Goal: Feedback & Contribution: Contribute content

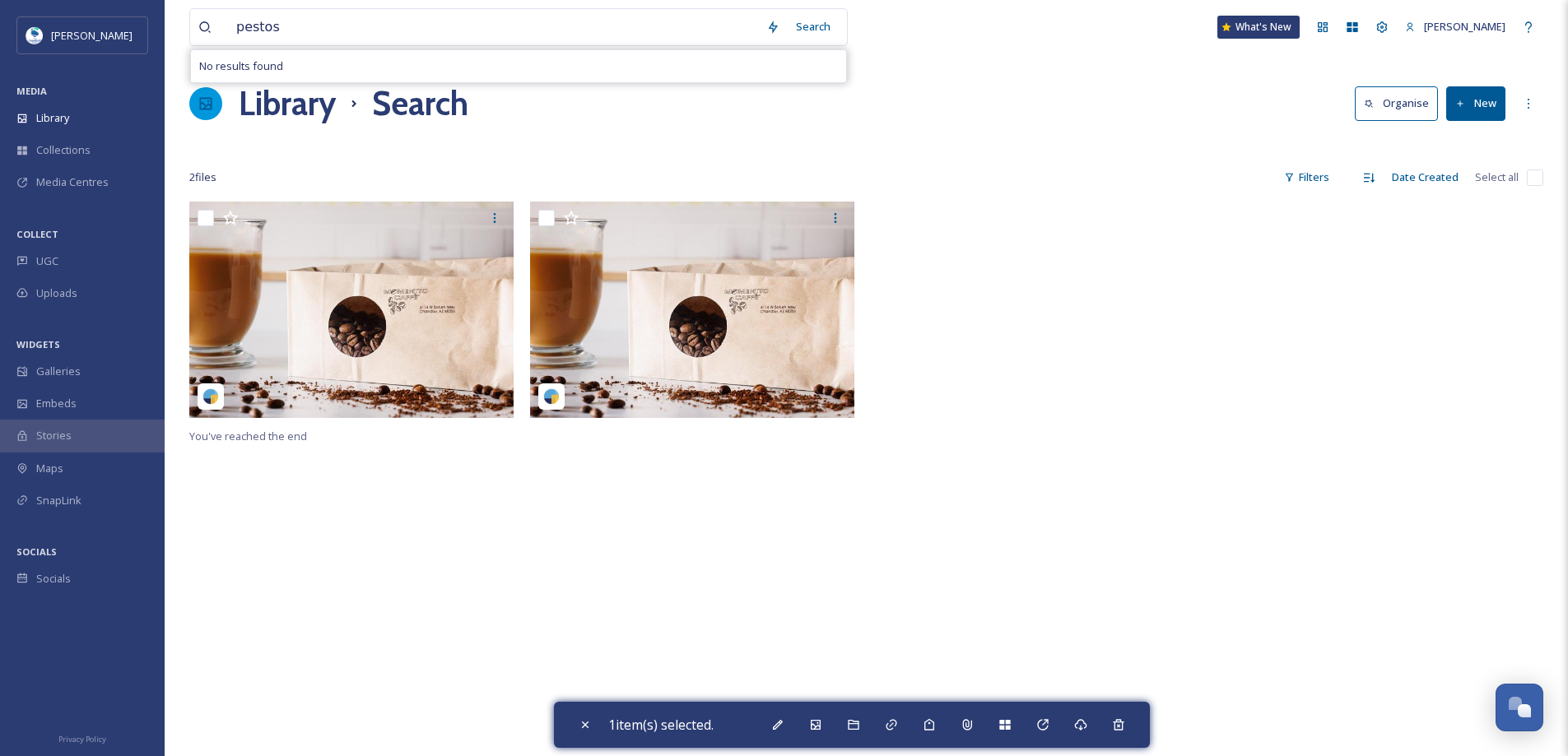
drag, startPoint x: 215, startPoint y: 32, endPoint x: 154, endPoint y: 24, distance: 61.5
click at [154, 24] on div "Visit [PERSON_NAME] MEDIA Library Collections Media Centres COLLECT UGC Uploads…" at bounding box center [784, 479] width 1568 height 958
drag, startPoint x: 317, startPoint y: 40, endPoint x: 210, endPoint y: 27, distance: 107.8
click at [210, 27] on div "trophy" at bounding box center [478, 27] width 559 height 36
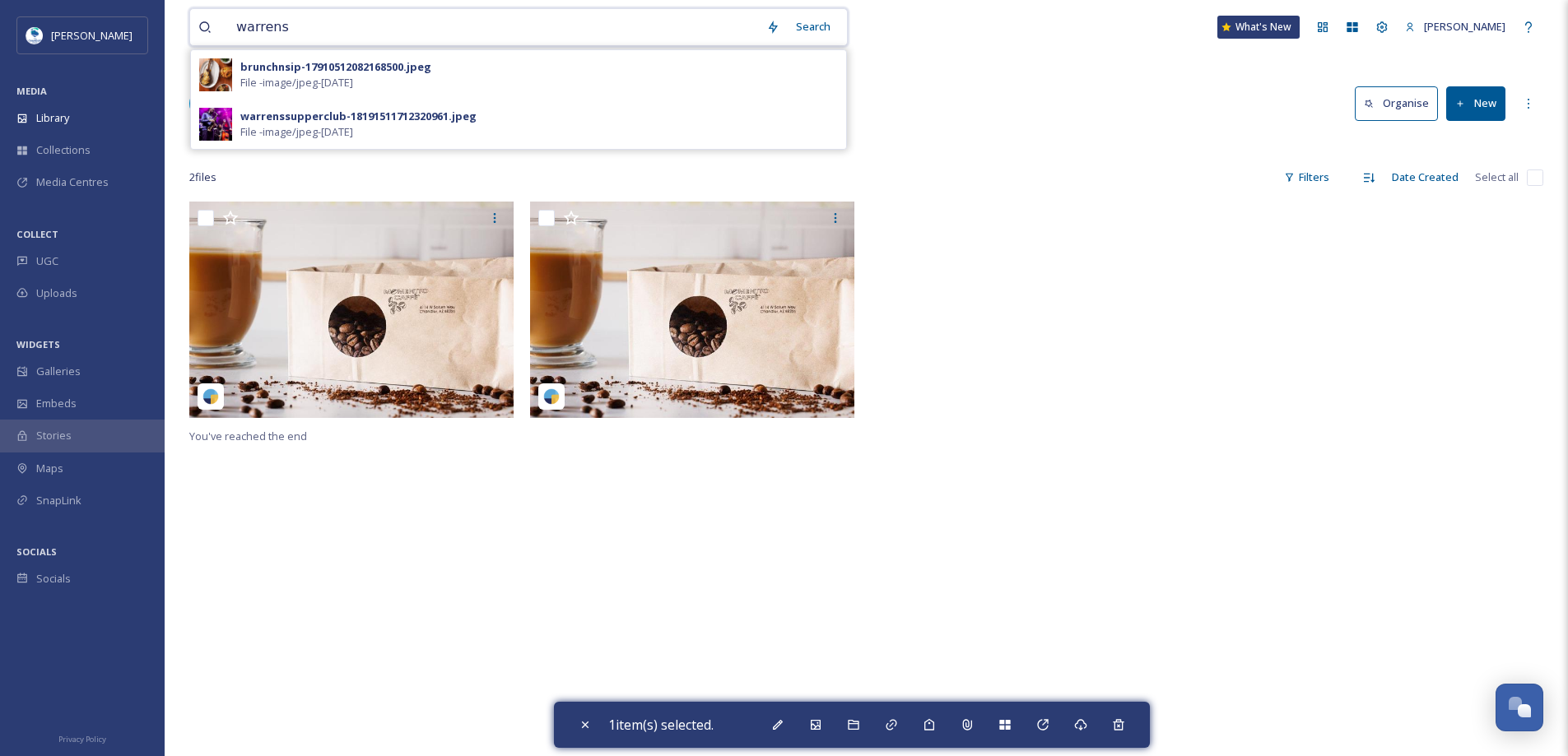
type input "[PERSON_NAME]"
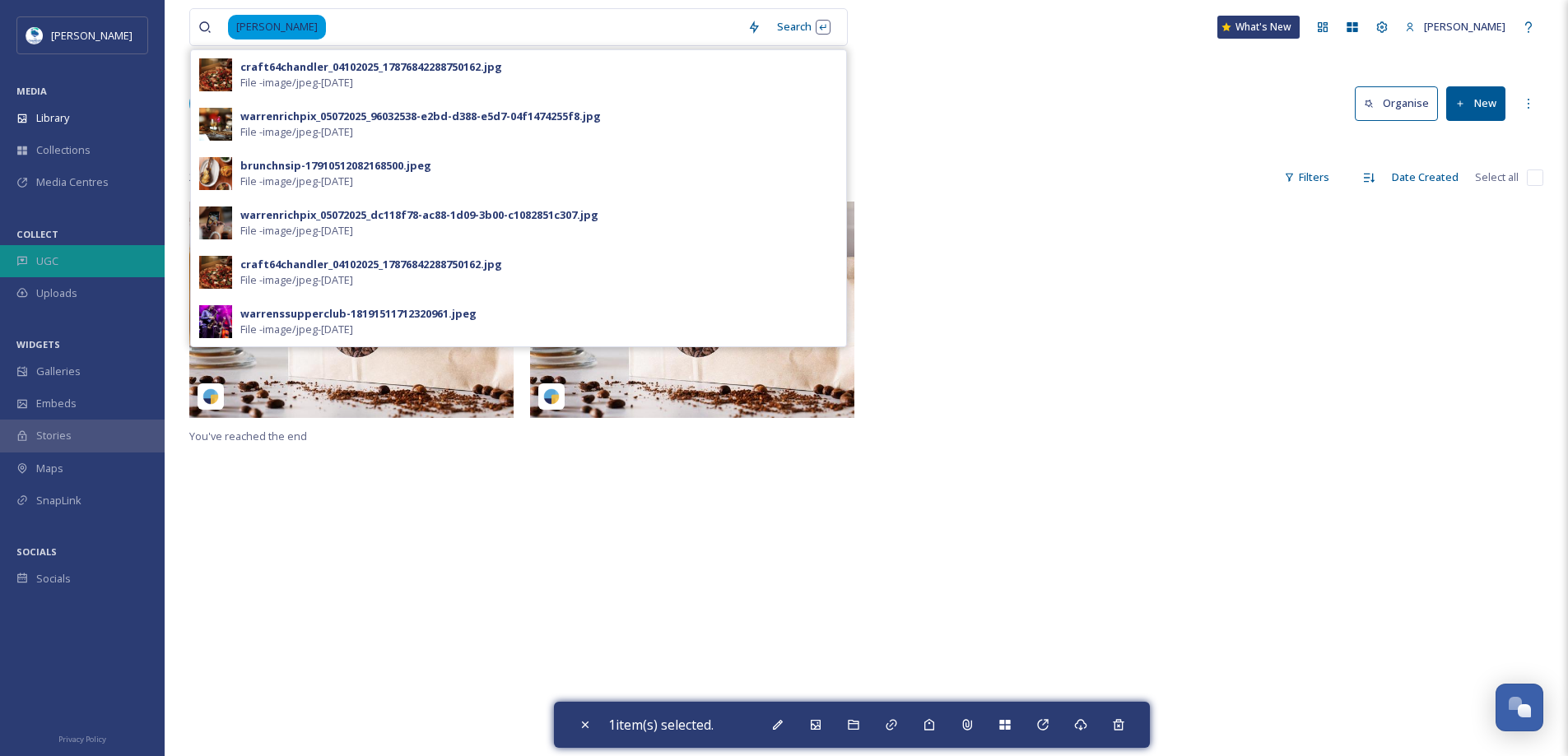
click at [88, 265] on div "UGC" at bounding box center [82, 261] width 165 height 32
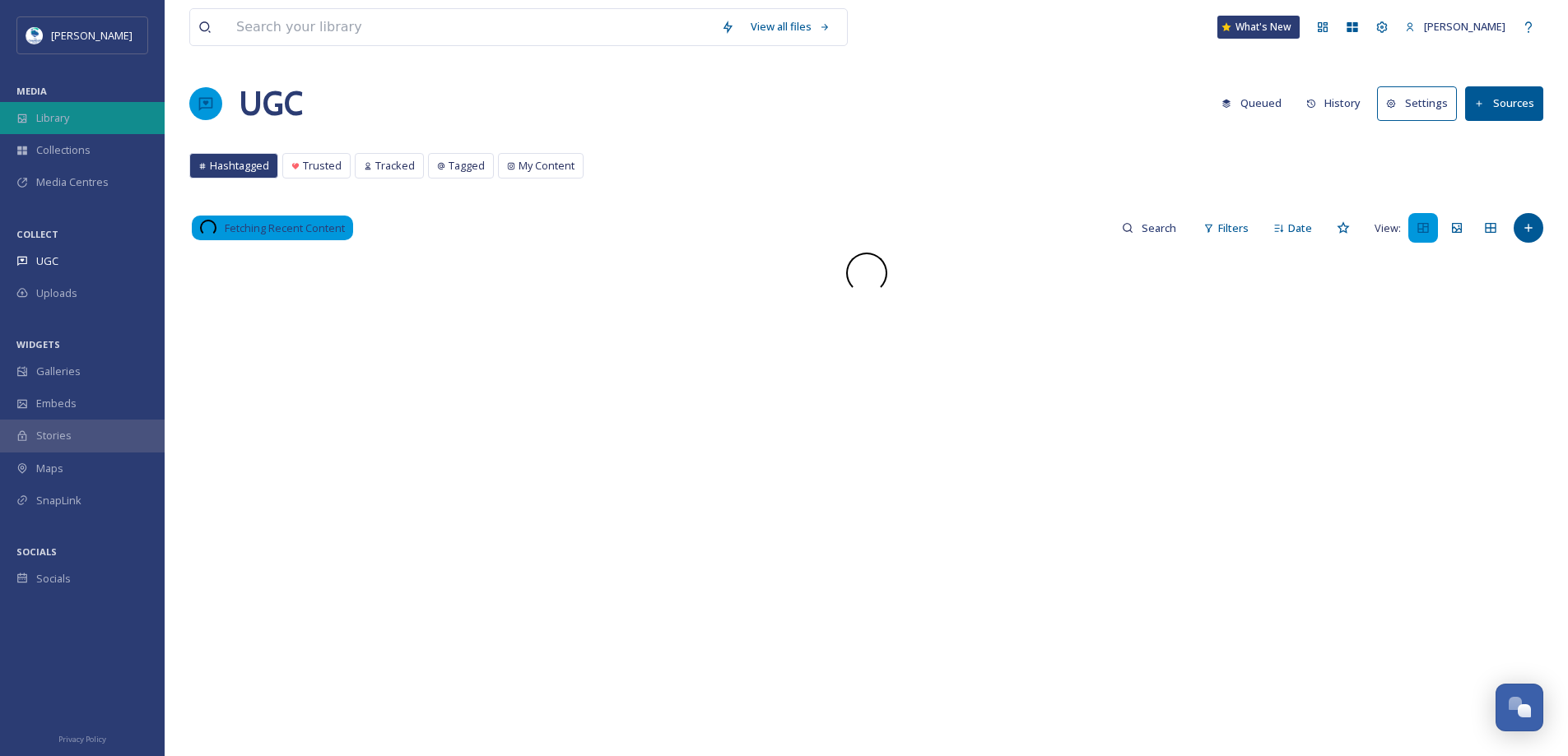
click at [69, 118] on span "Library" at bounding box center [53, 118] width 33 height 16
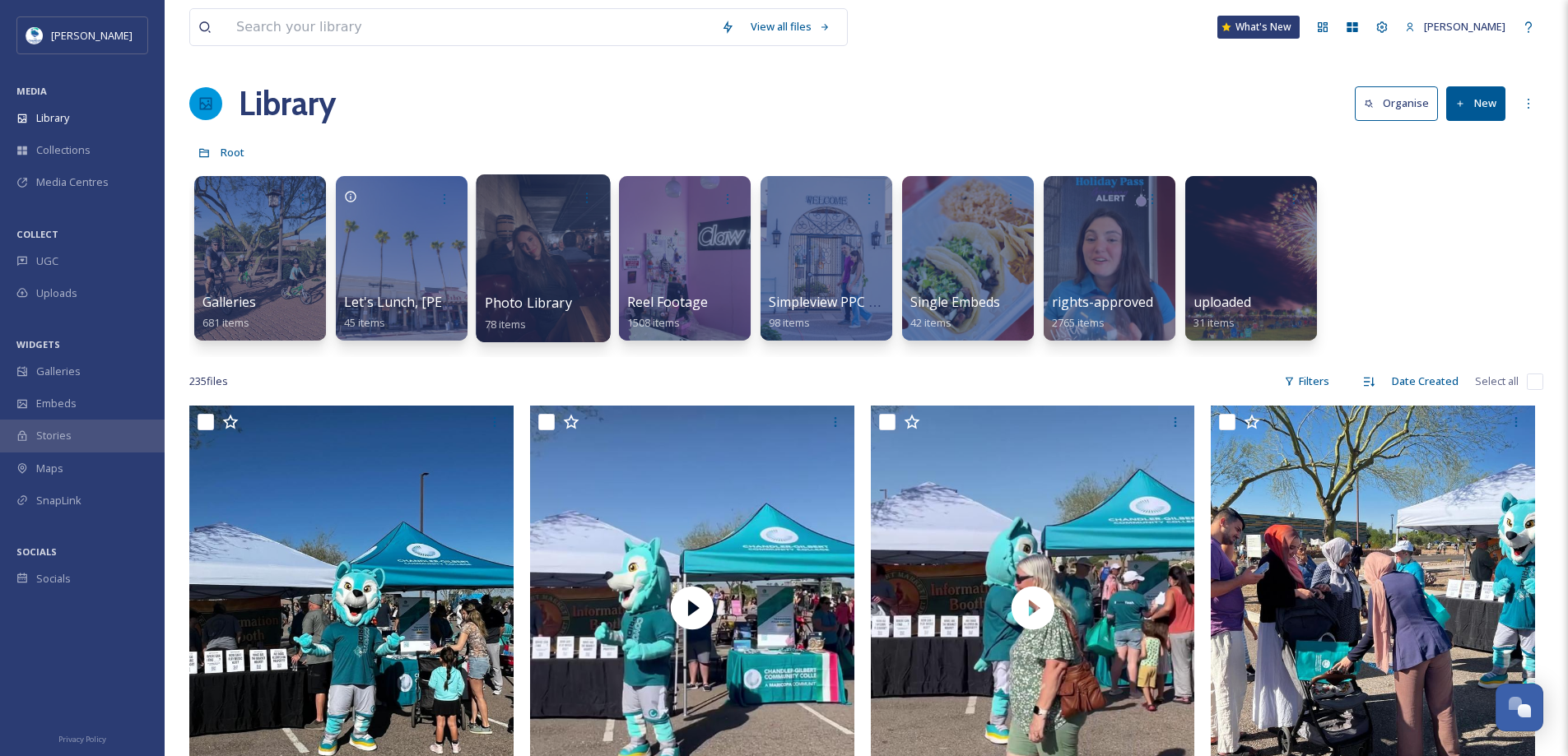
click at [532, 291] on div at bounding box center [543, 258] width 134 height 168
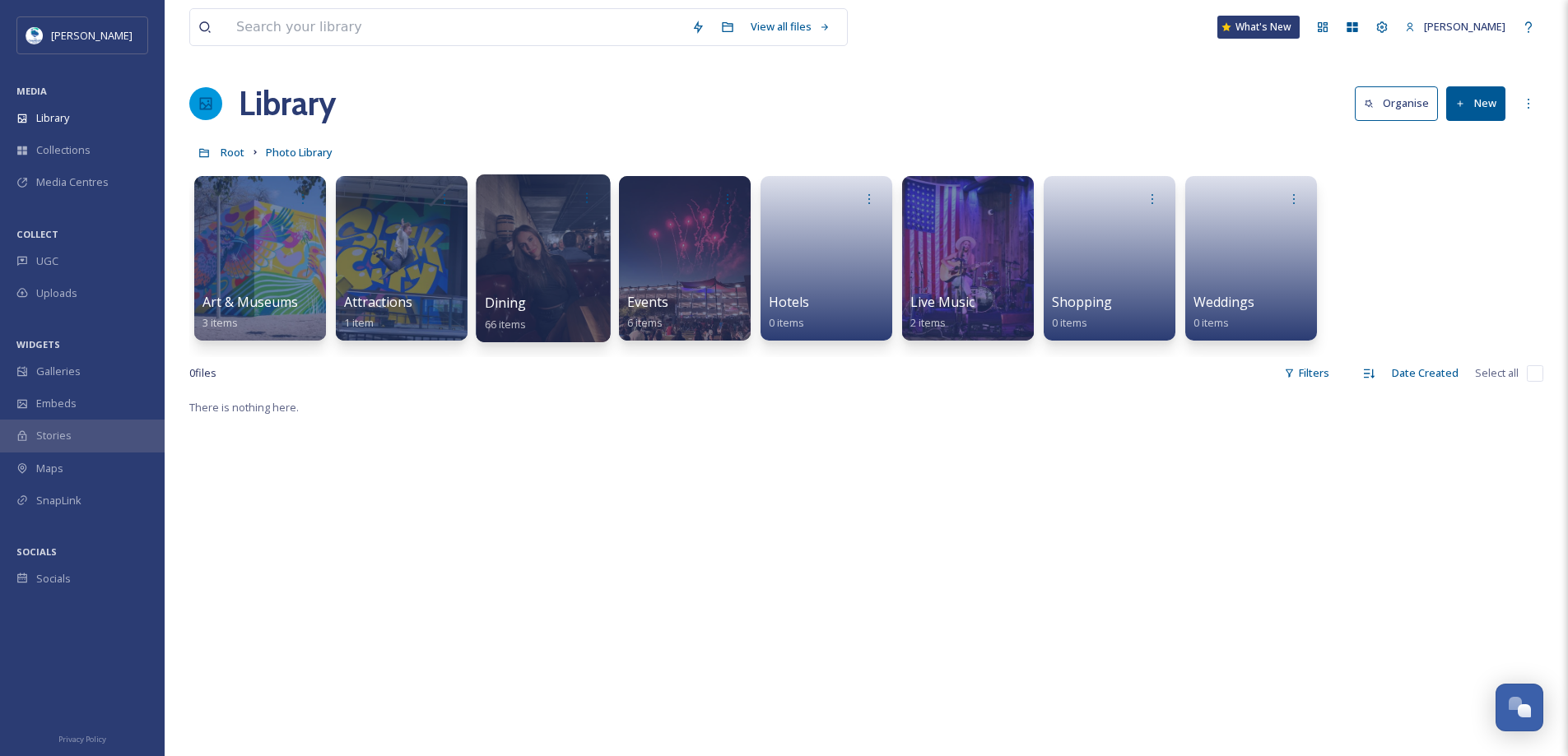
click at [559, 271] on div at bounding box center [543, 258] width 134 height 168
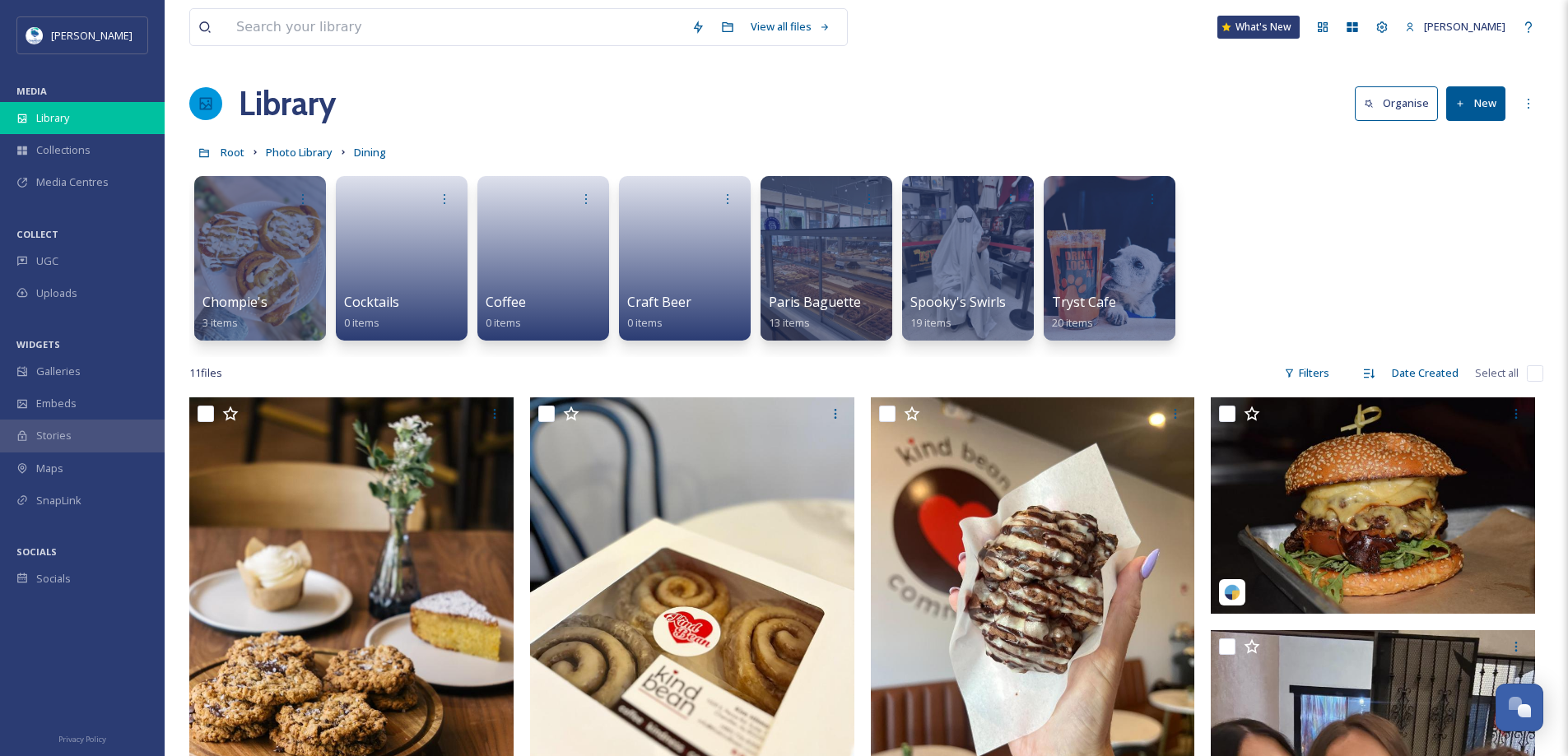
click at [98, 105] on div "Library" at bounding box center [82, 118] width 165 height 32
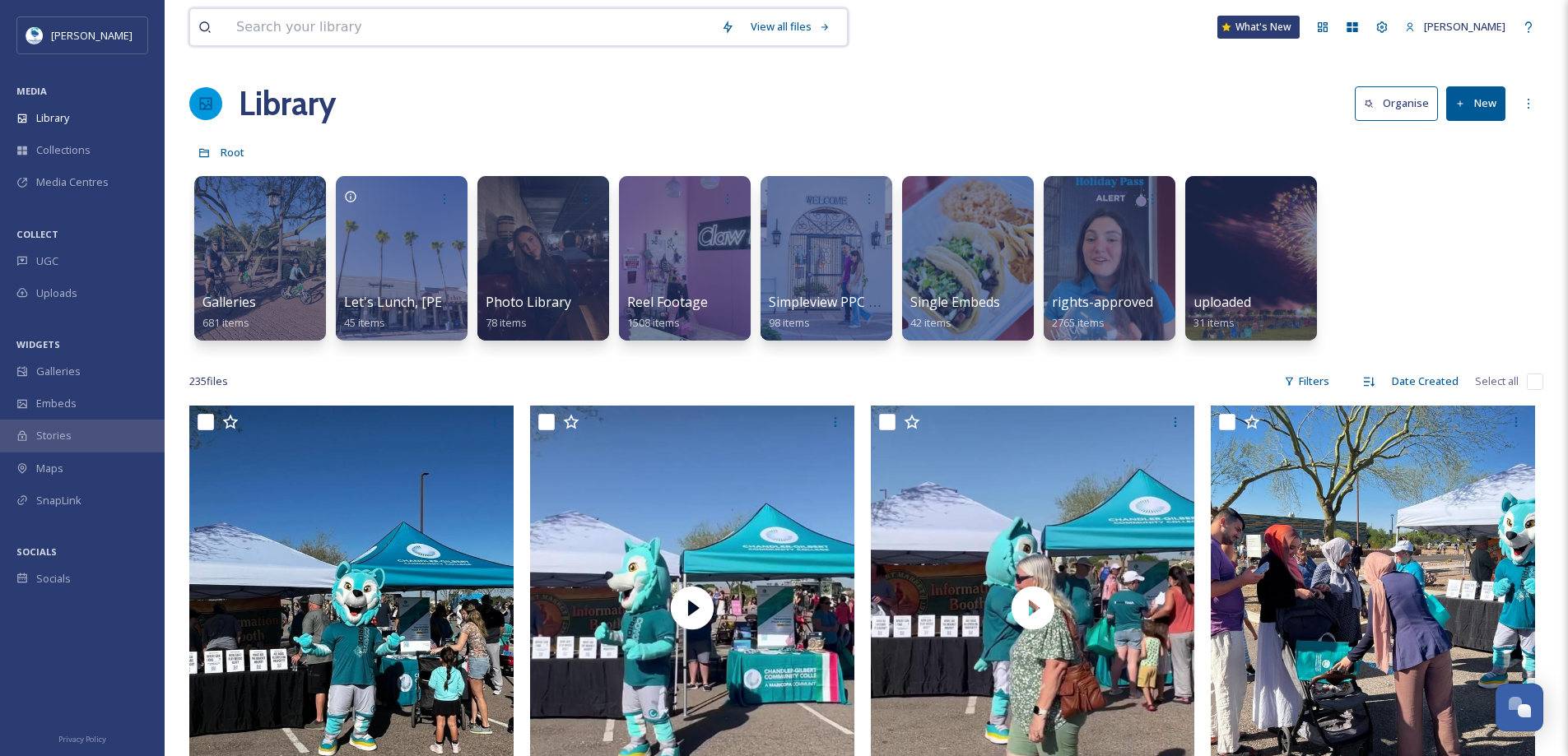
click at [284, 26] on input at bounding box center [470, 27] width 485 height 36
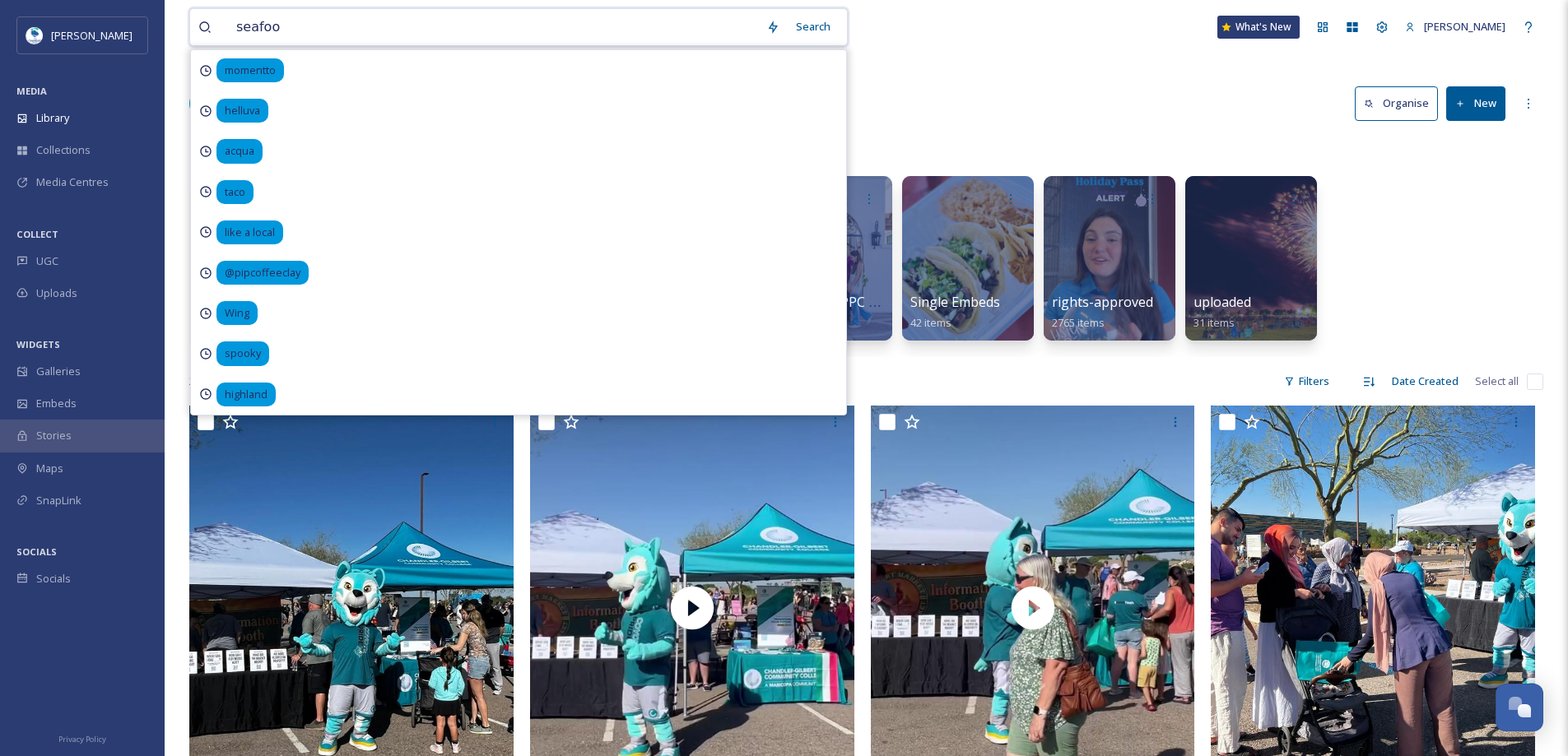
type input "seafood"
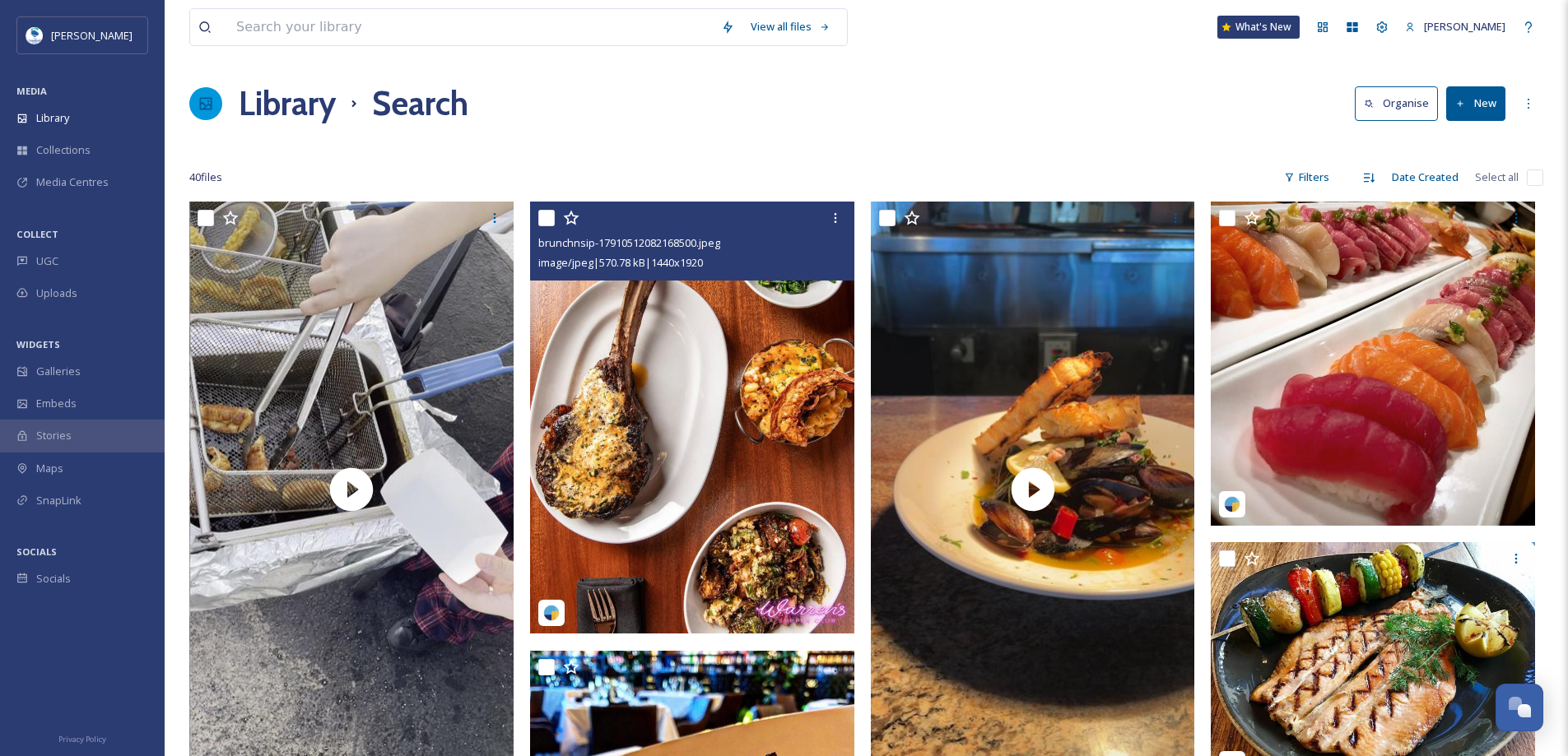
click at [748, 531] on img at bounding box center [692, 418] width 324 height 432
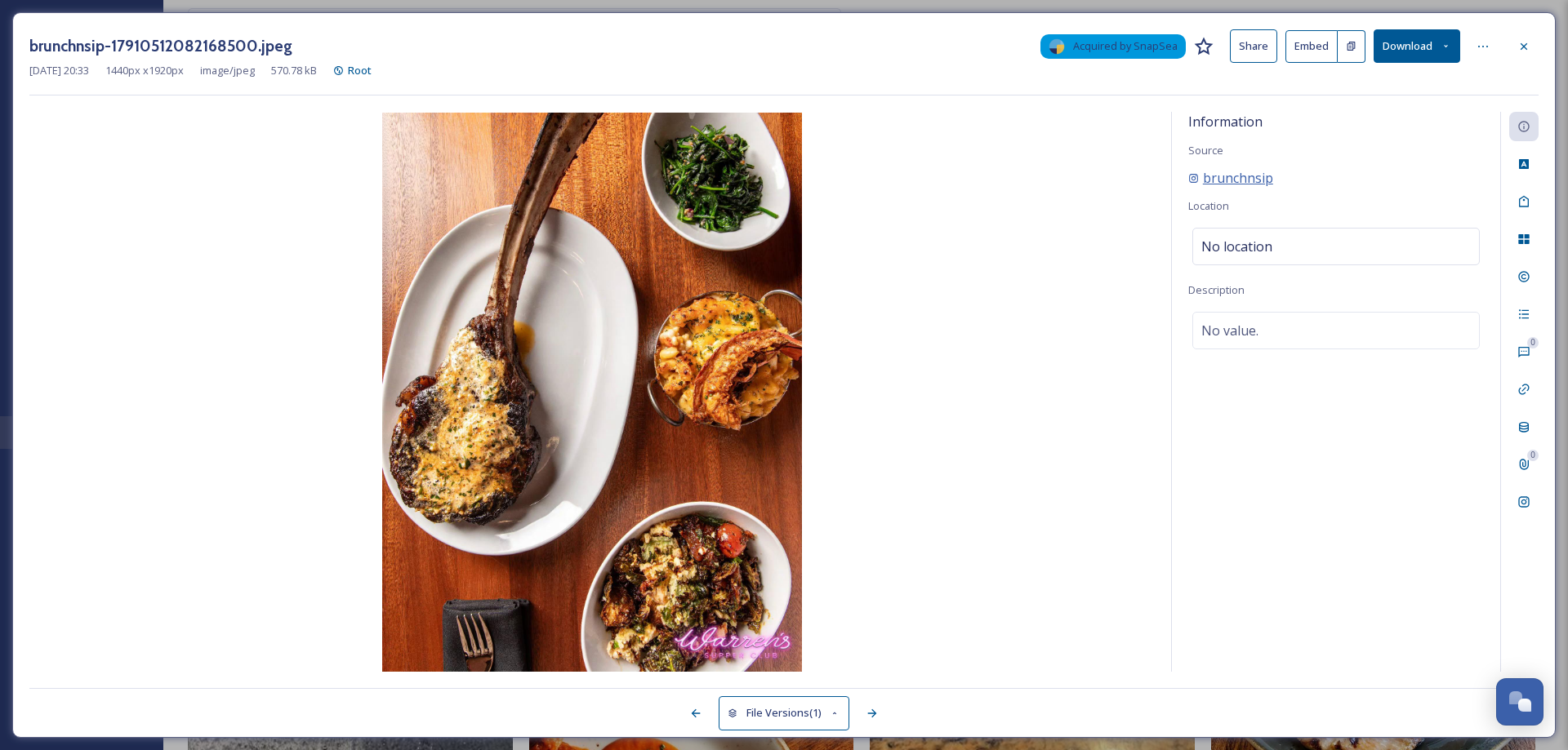
click at [1235, 175] on span "brunchnsip" at bounding box center [1238, 178] width 71 height 20
click at [1216, 183] on span "brunchnsip" at bounding box center [1238, 178] width 71 height 20
drag, startPoint x: 1282, startPoint y: 178, endPoint x: 1201, endPoint y: 182, distance: 81.1
click at [1201, 182] on div "brunchnsip" at bounding box center [1336, 178] width 296 height 20
copy span "brunchnsip"
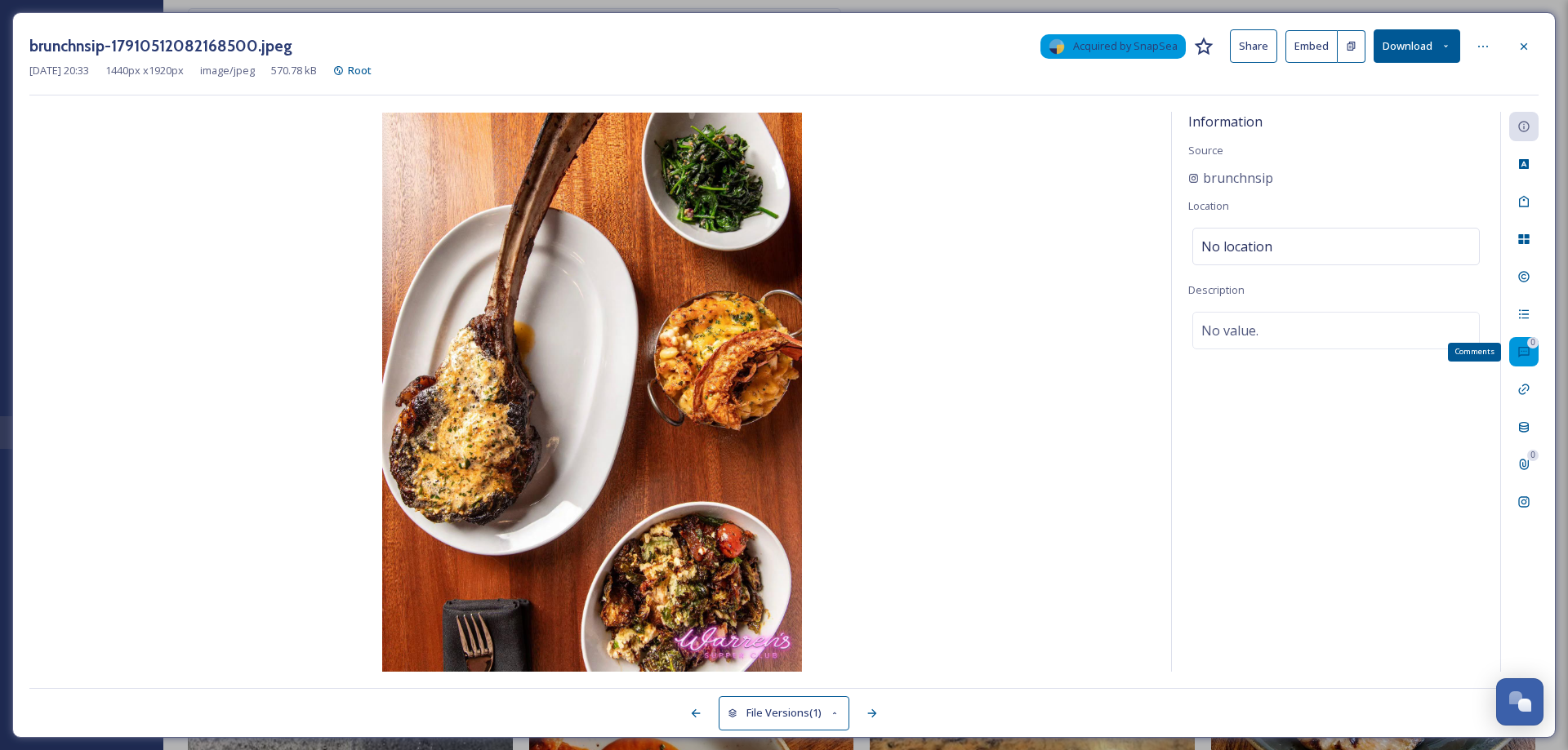
click at [1522, 358] on icon at bounding box center [1523, 352] width 13 height 13
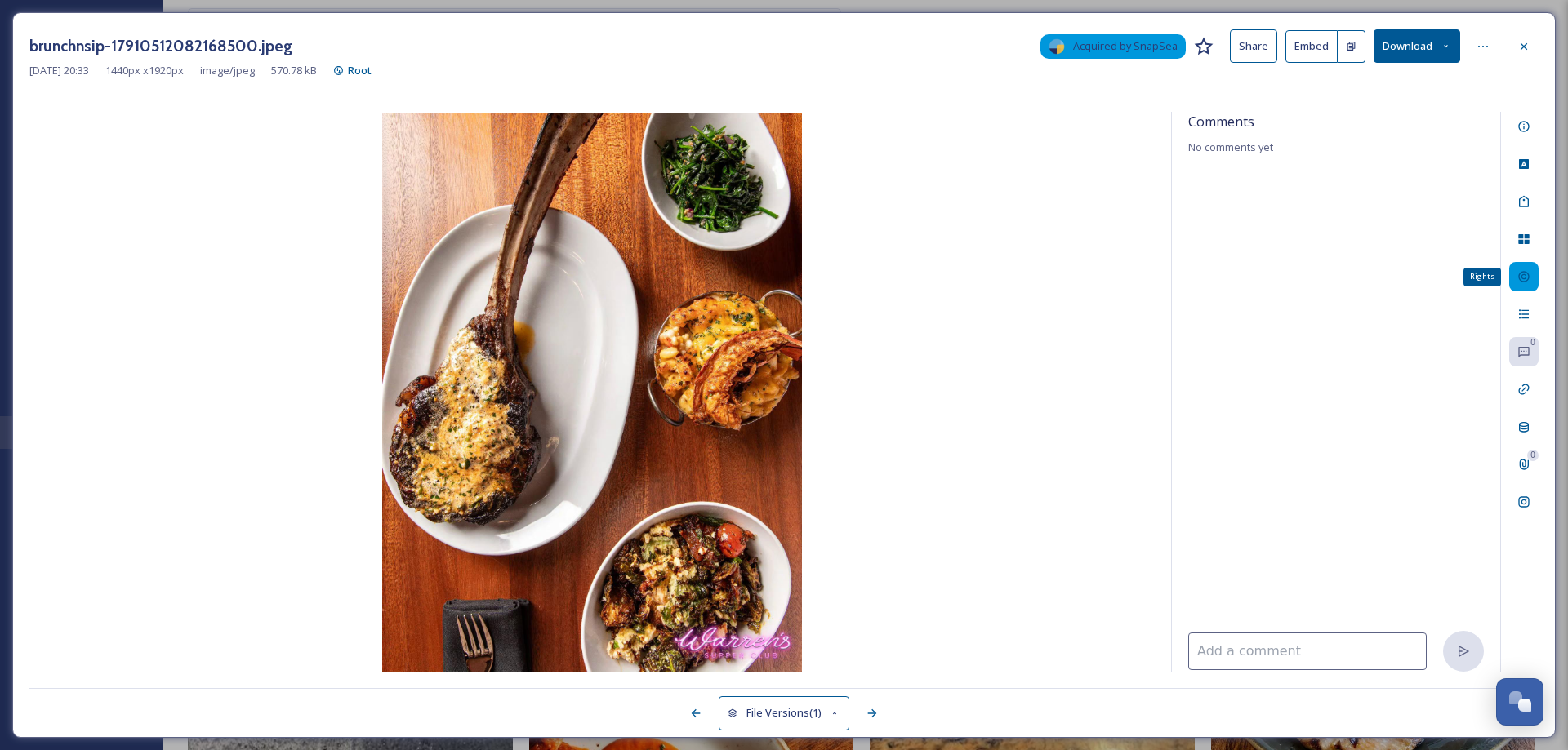
click at [1525, 274] on icon at bounding box center [1523, 276] width 13 height 13
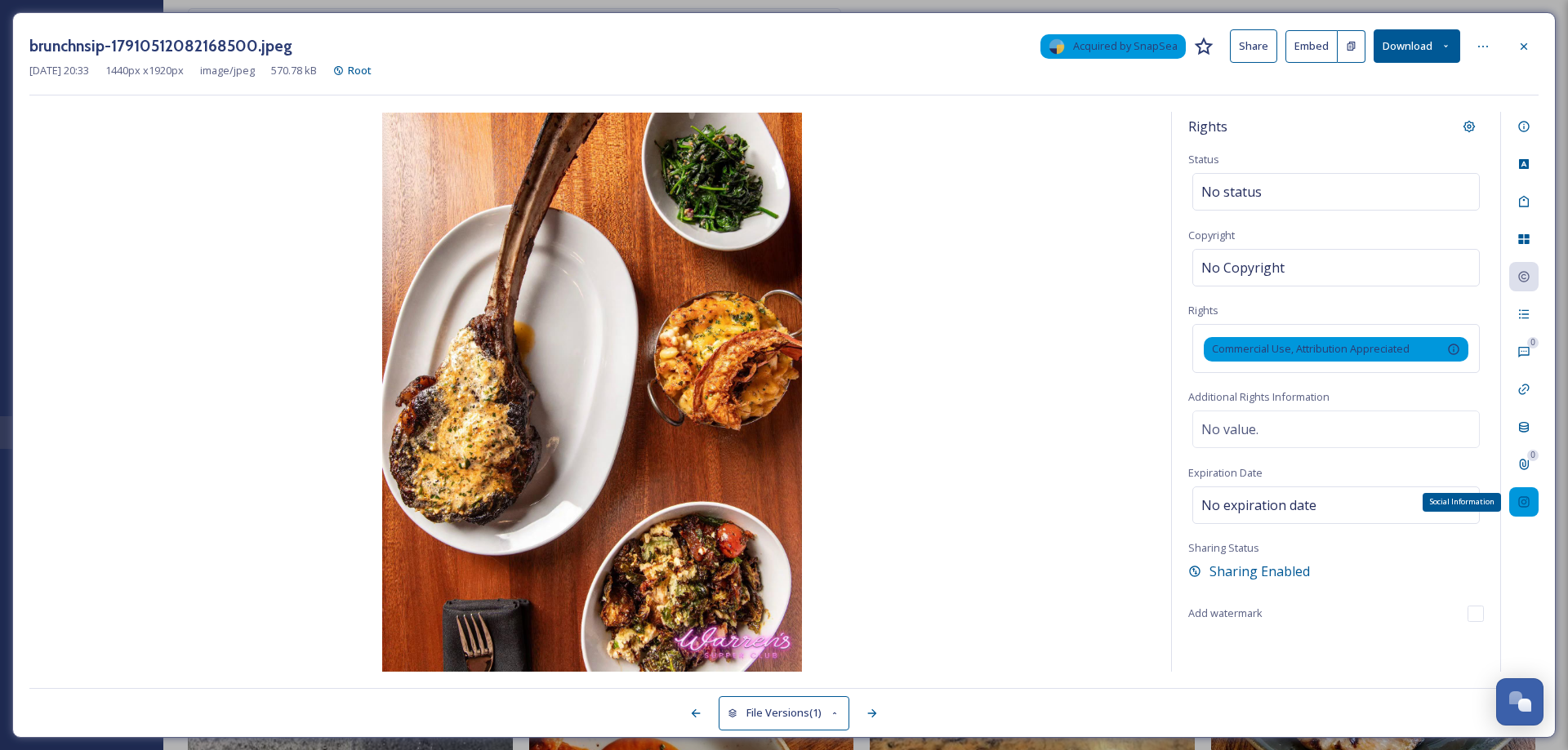
click at [1528, 499] on icon at bounding box center [1523, 502] width 10 height 10
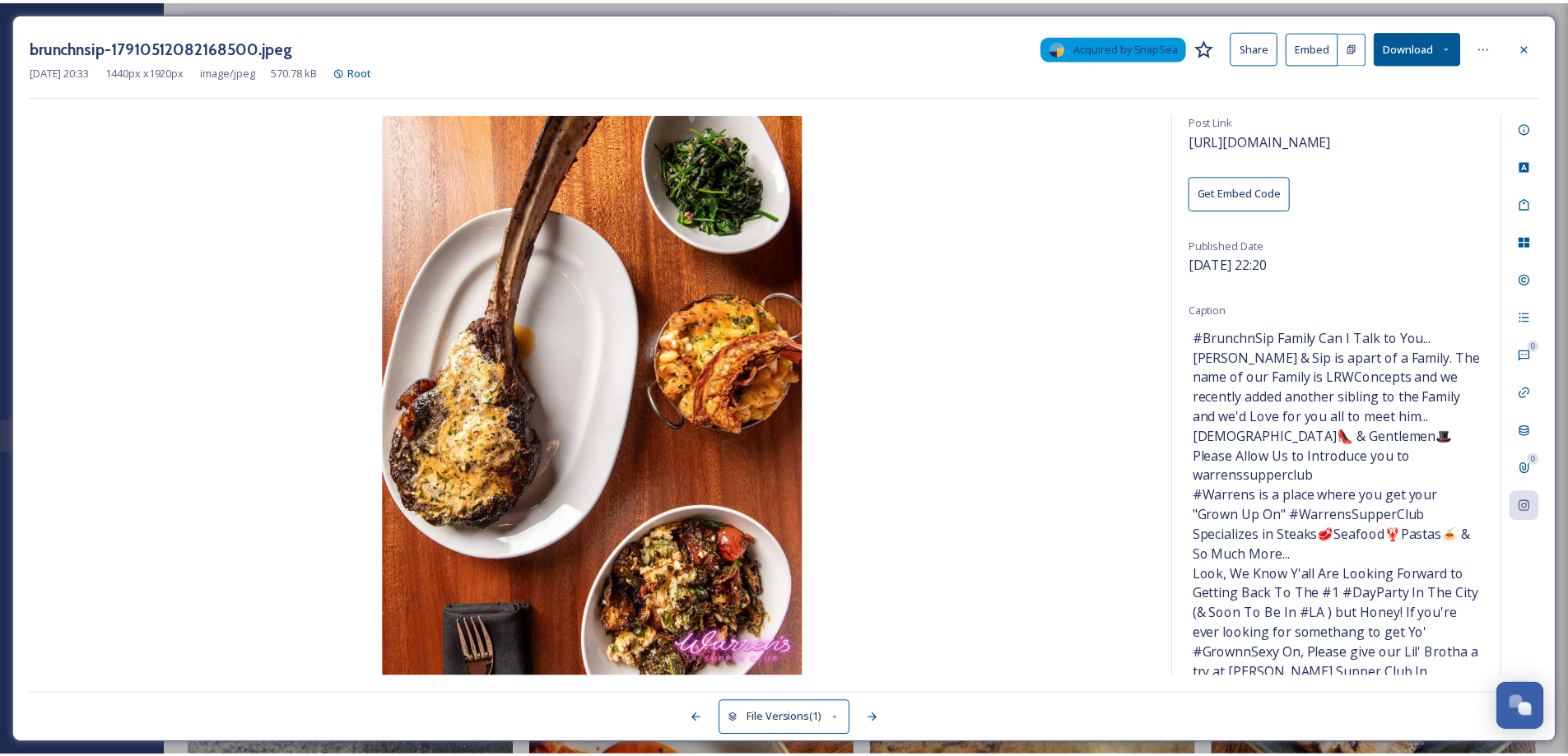
scroll to position [126, 0]
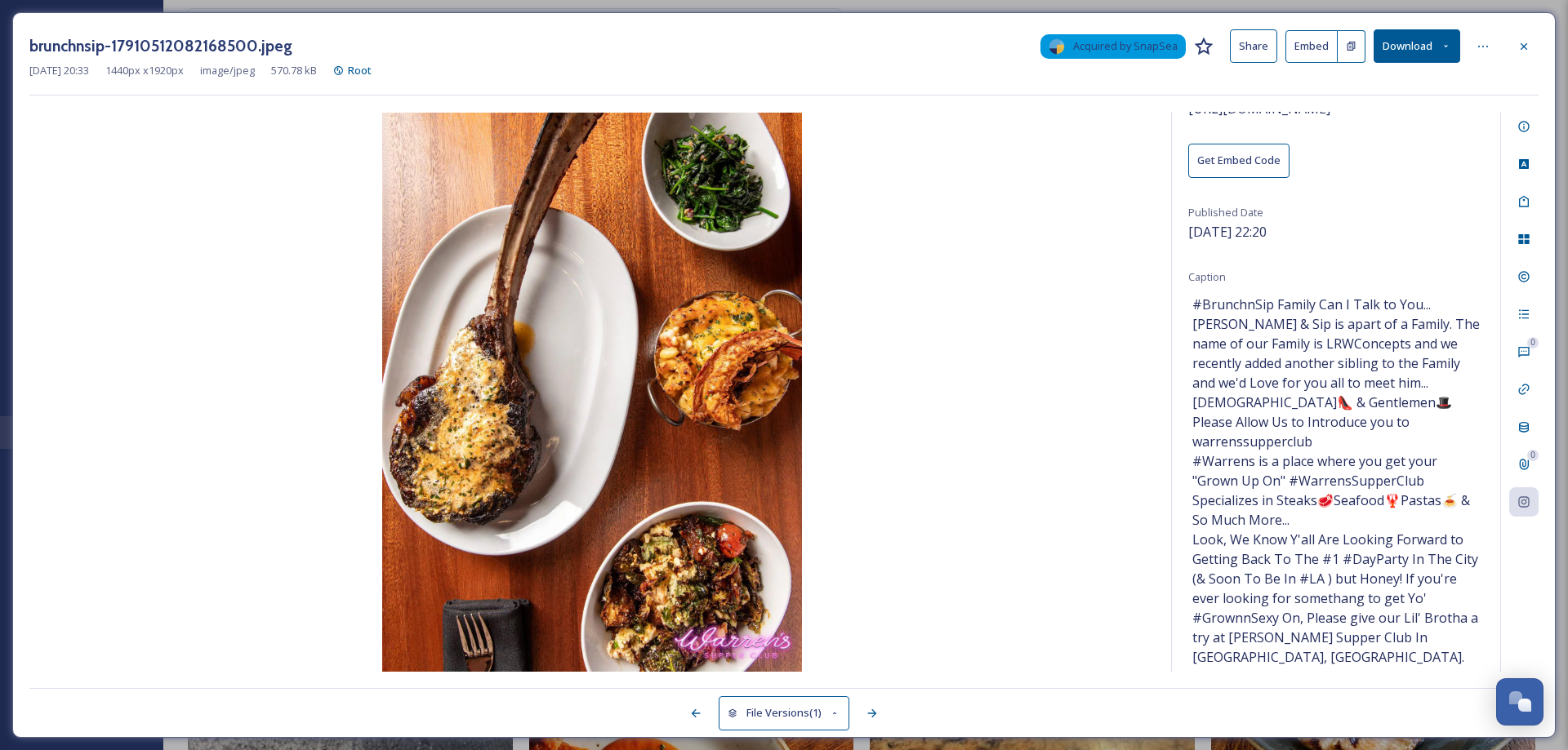
click at [1423, 48] on button "Download" at bounding box center [1417, 46] width 87 height 34
click at [1393, 93] on div "Download Original (1440 x 1920)" at bounding box center [1374, 83] width 170 height 32
click at [1515, 41] on div at bounding box center [1523, 46] width 29 height 29
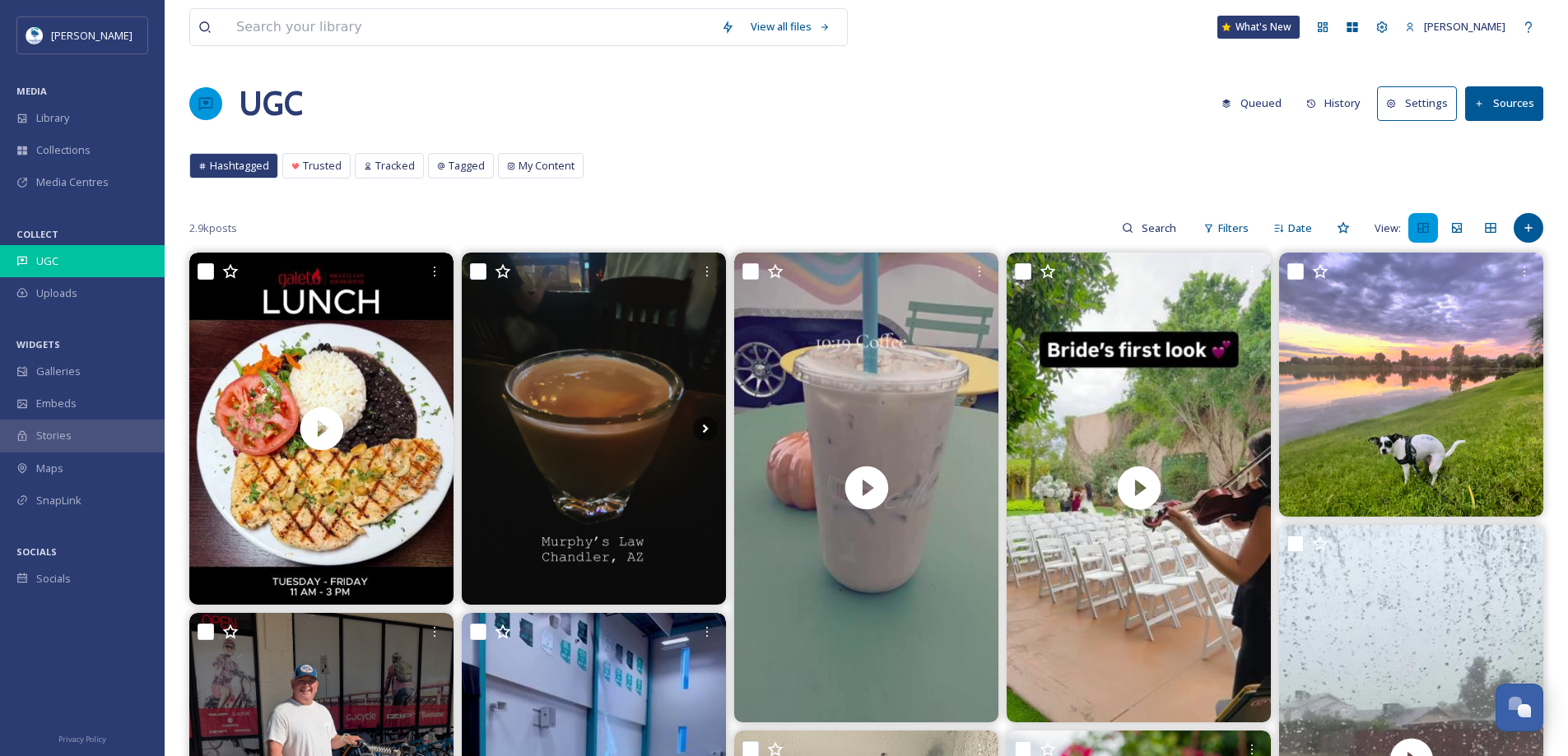
click at [114, 261] on div "UGC" at bounding box center [82, 261] width 165 height 32
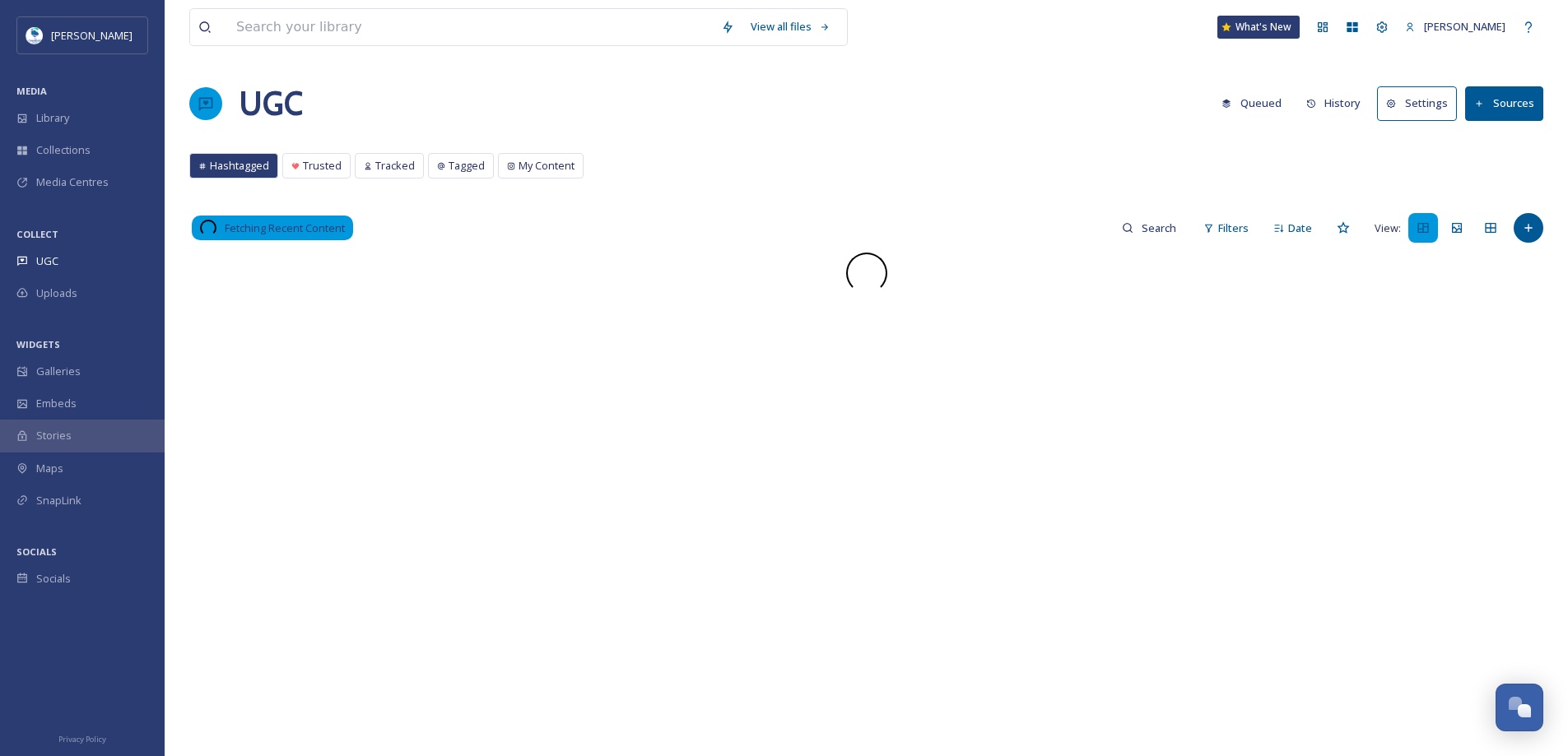
click at [1518, 108] on button "Sources" at bounding box center [1505, 103] width 78 height 34
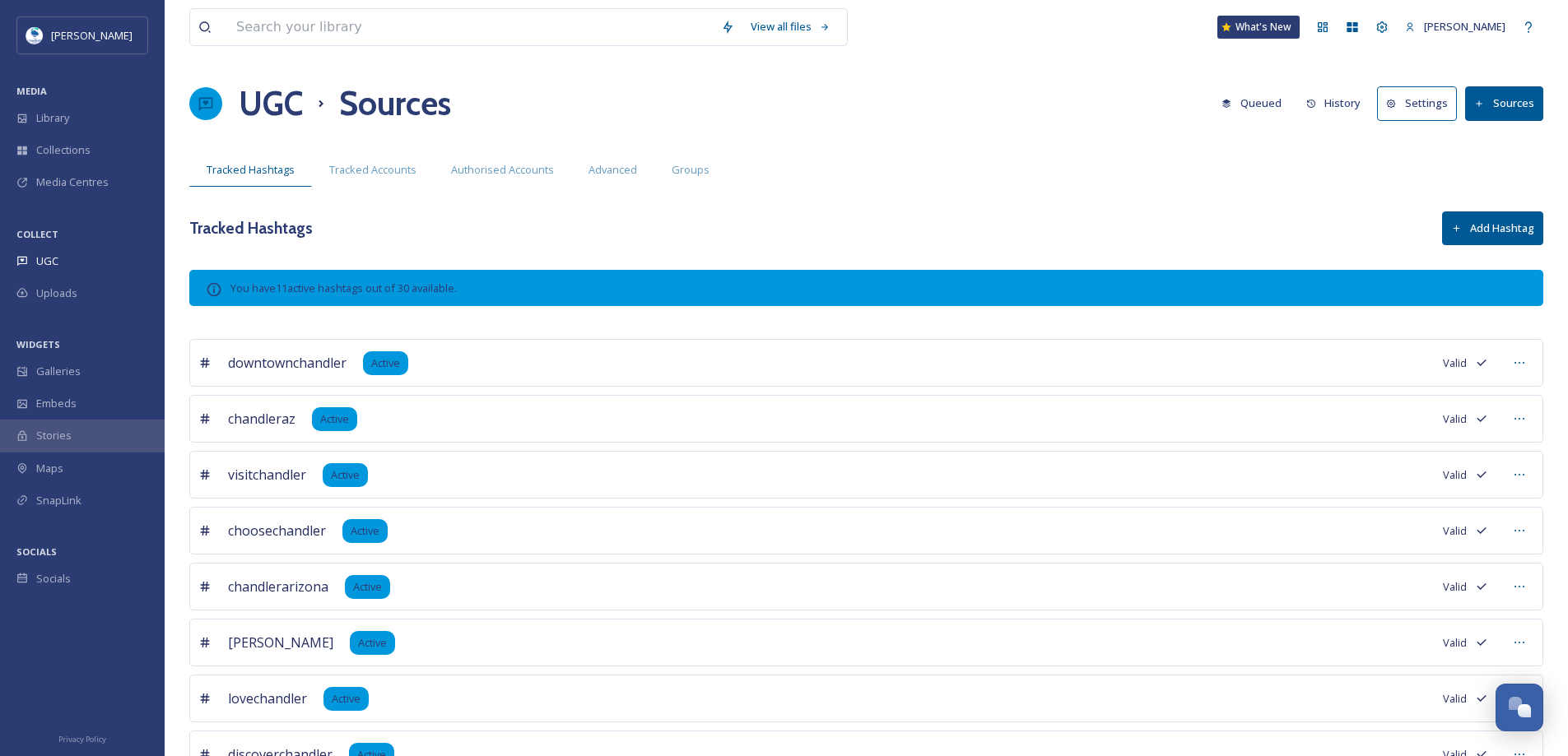
click at [1397, 108] on icon at bounding box center [1391, 104] width 10 height 10
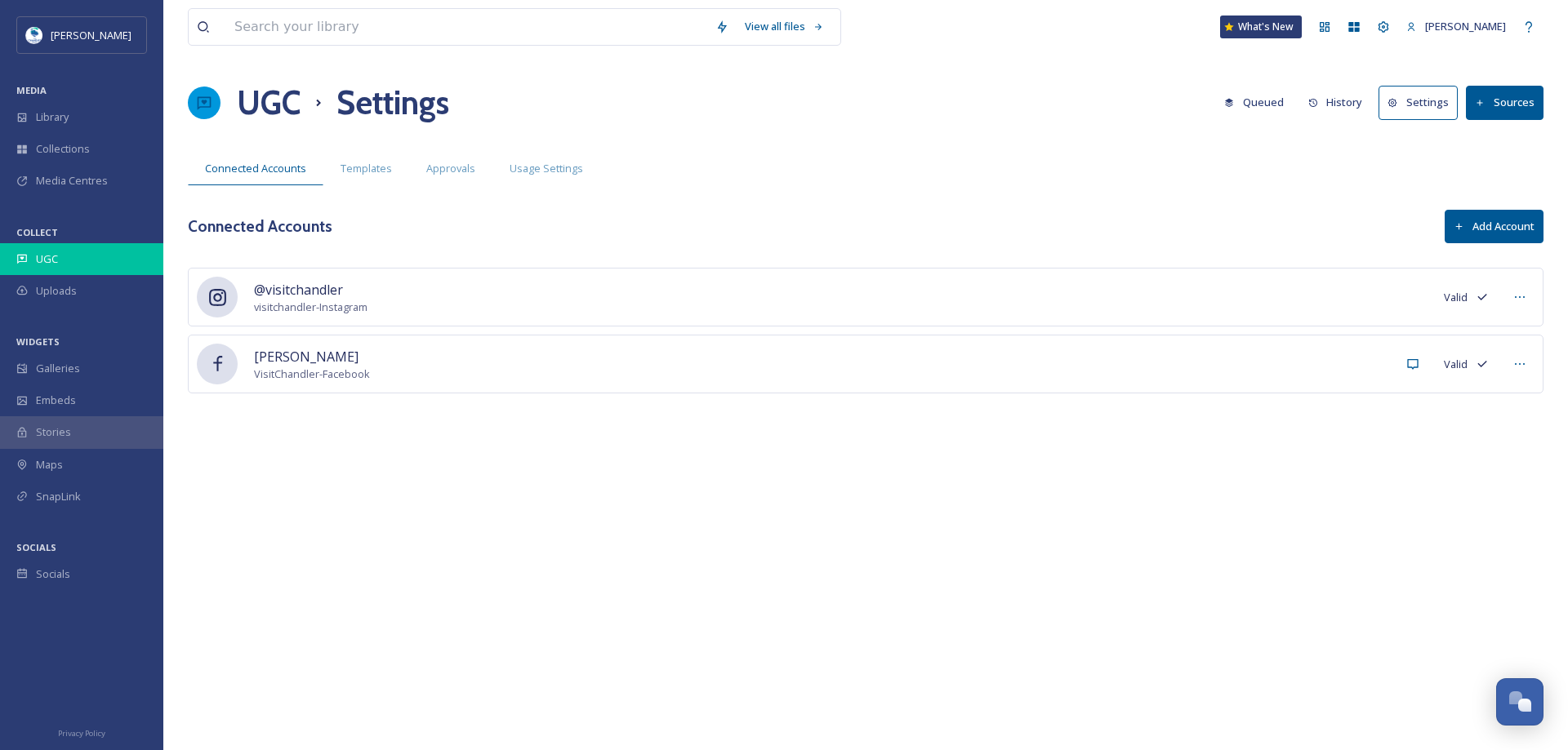
click at [76, 259] on div "UGC" at bounding box center [82, 259] width 163 height 32
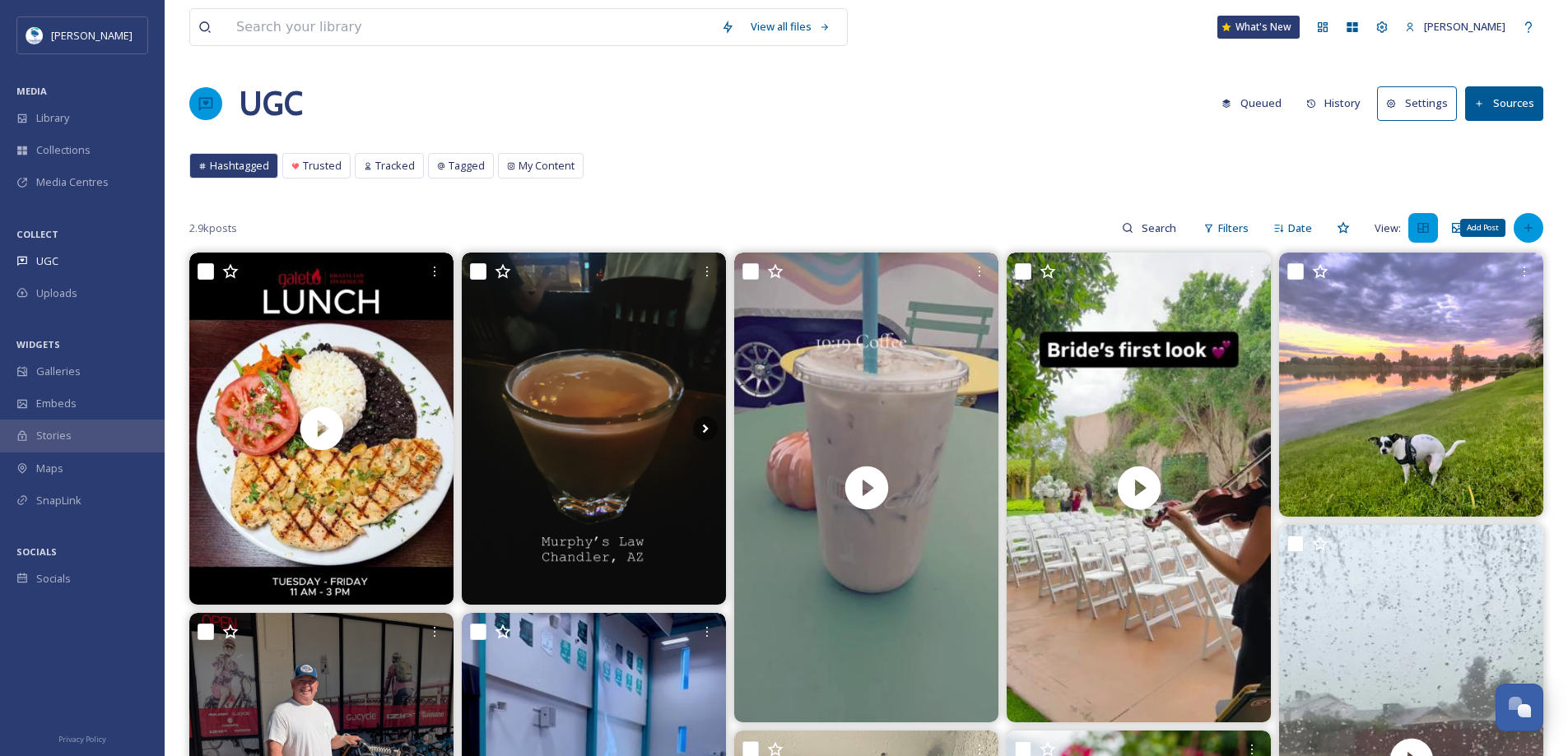
click at [1538, 233] on div "Add Post" at bounding box center [1529, 228] width 29 height 29
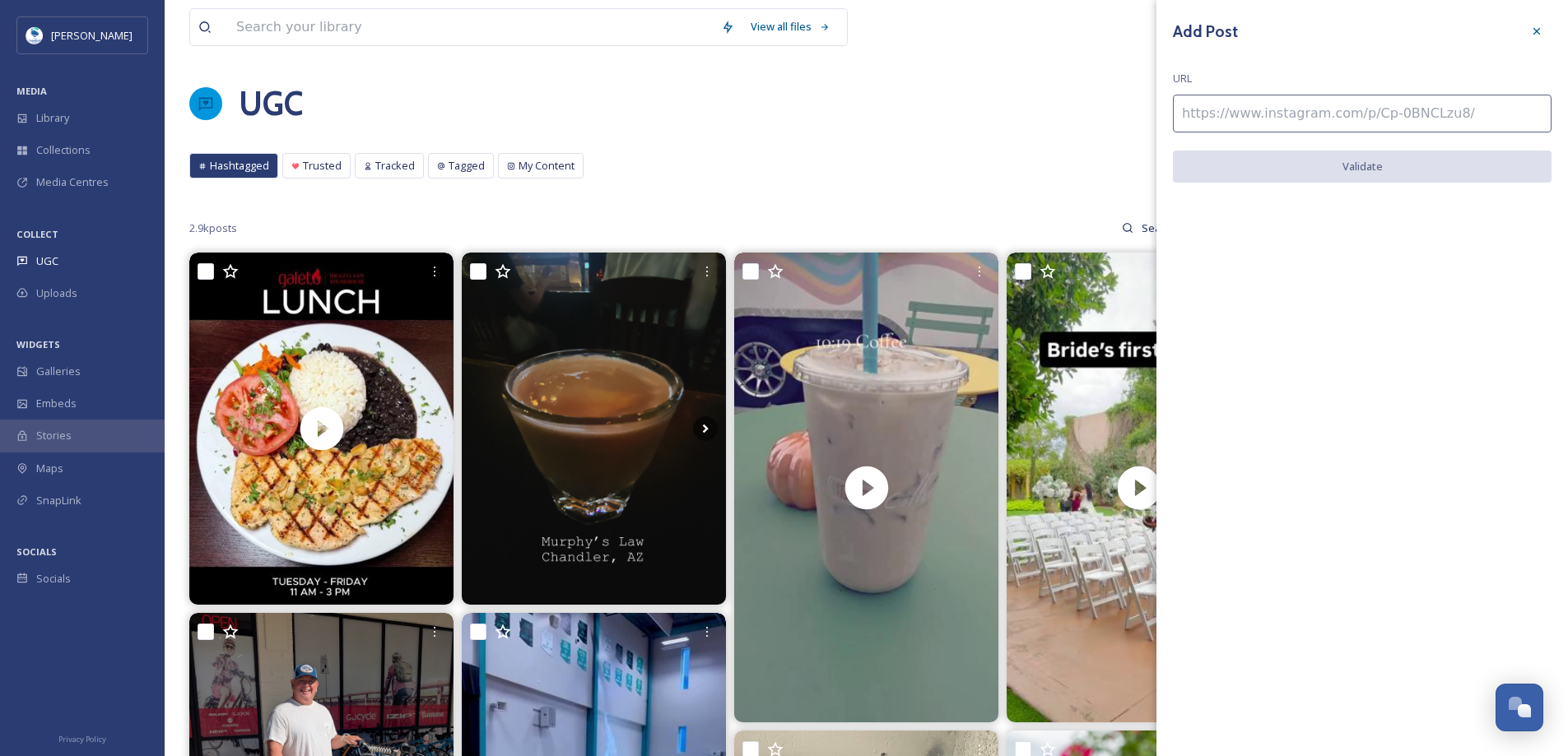
click at [1375, 99] on input at bounding box center [1362, 114] width 379 height 38
paste input "https://www.instagram.com/p/DL8laVWS7Xm/"
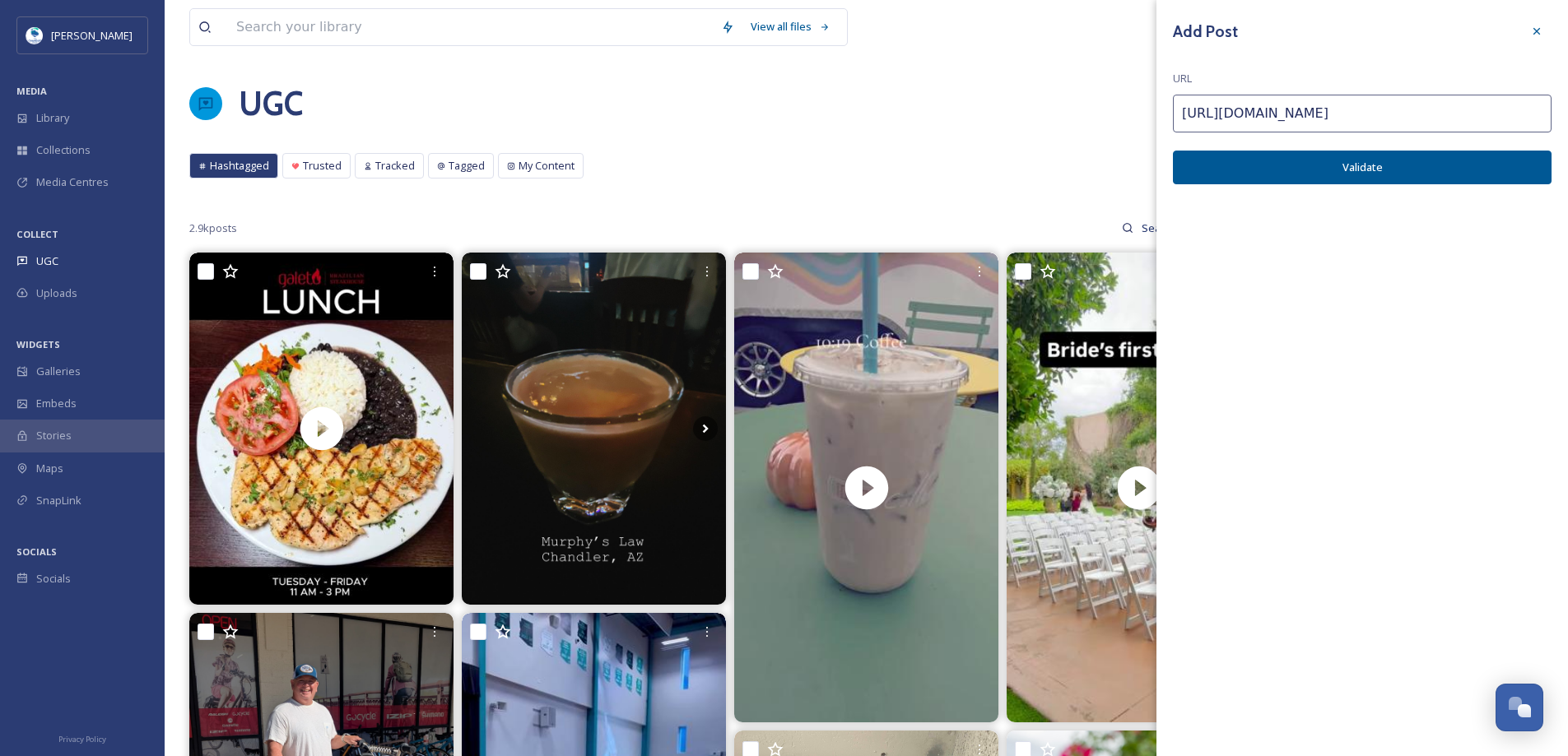
type input "https://www.instagram.com/p/DL8laVWS7Xm/"
click at [1431, 167] on button "Validate" at bounding box center [1362, 167] width 379 height 34
click at [1467, 166] on button "Add Post" at bounding box center [1362, 167] width 379 height 34
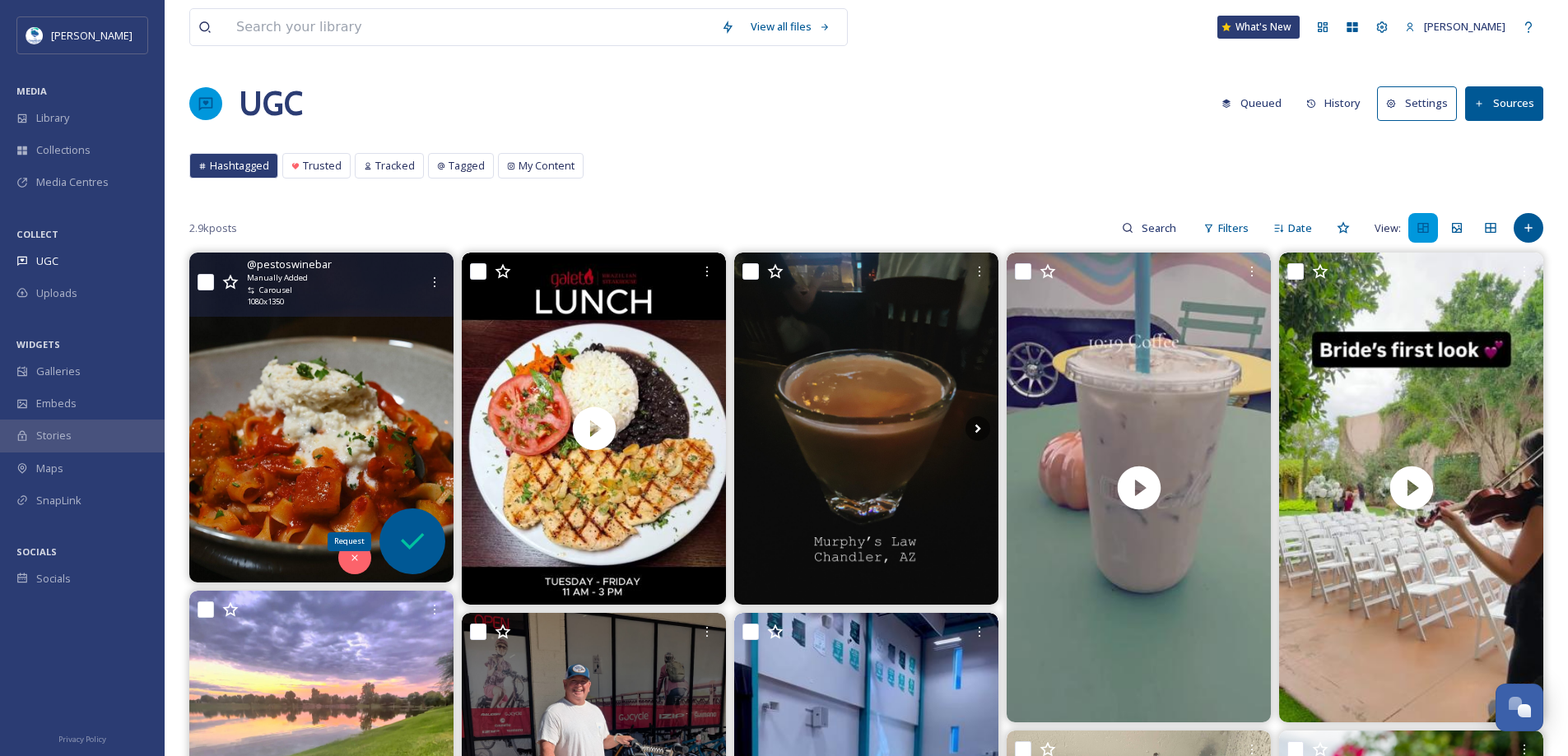
click at [414, 548] on icon at bounding box center [413, 542] width 33 height 33
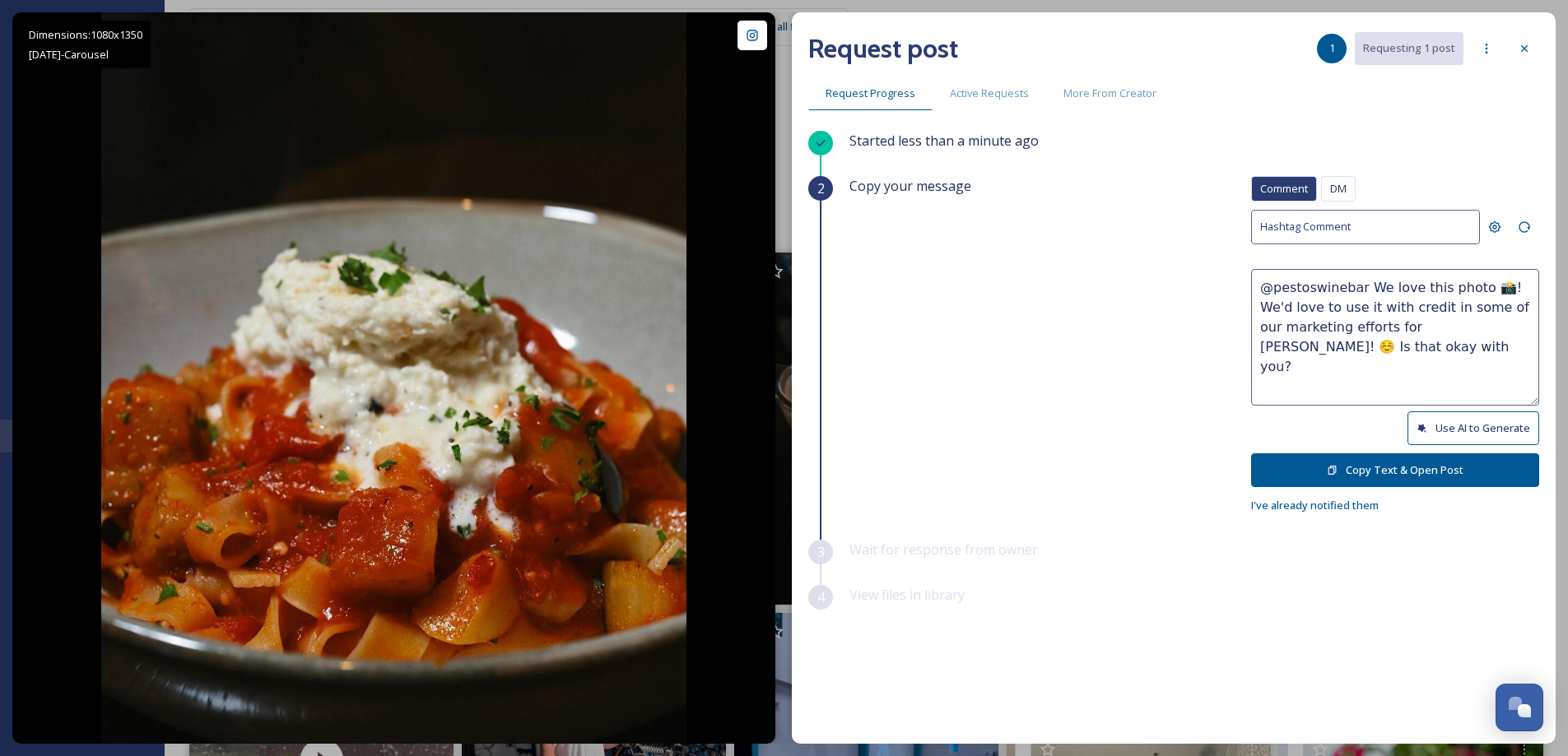
click at [1505, 434] on button "Use AI to Generate" at bounding box center [1473, 428] width 132 height 34
drag, startPoint x: 1458, startPoint y: 286, endPoint x: 1310, endPoint y: 306, distance: 149.3
click at [1310, 306] on textarea "@pestoswinebar That pasta looks absolutely delicious! 🍝 Thanks for sharing such…" at bounding box center [1395, 337] width 288 height 137
click at [1309, 328] on textarea "@pestoswinebar That pasta looks AMAZING! 🍝 Thanks for sharing such a tasty-look…" at bounding box center [1395, 337] width 288 height 137
drag, startPoint x: 1351, startPoint y: 325, endPoint x: 1518, endPoint y: 348, distance: 168.6
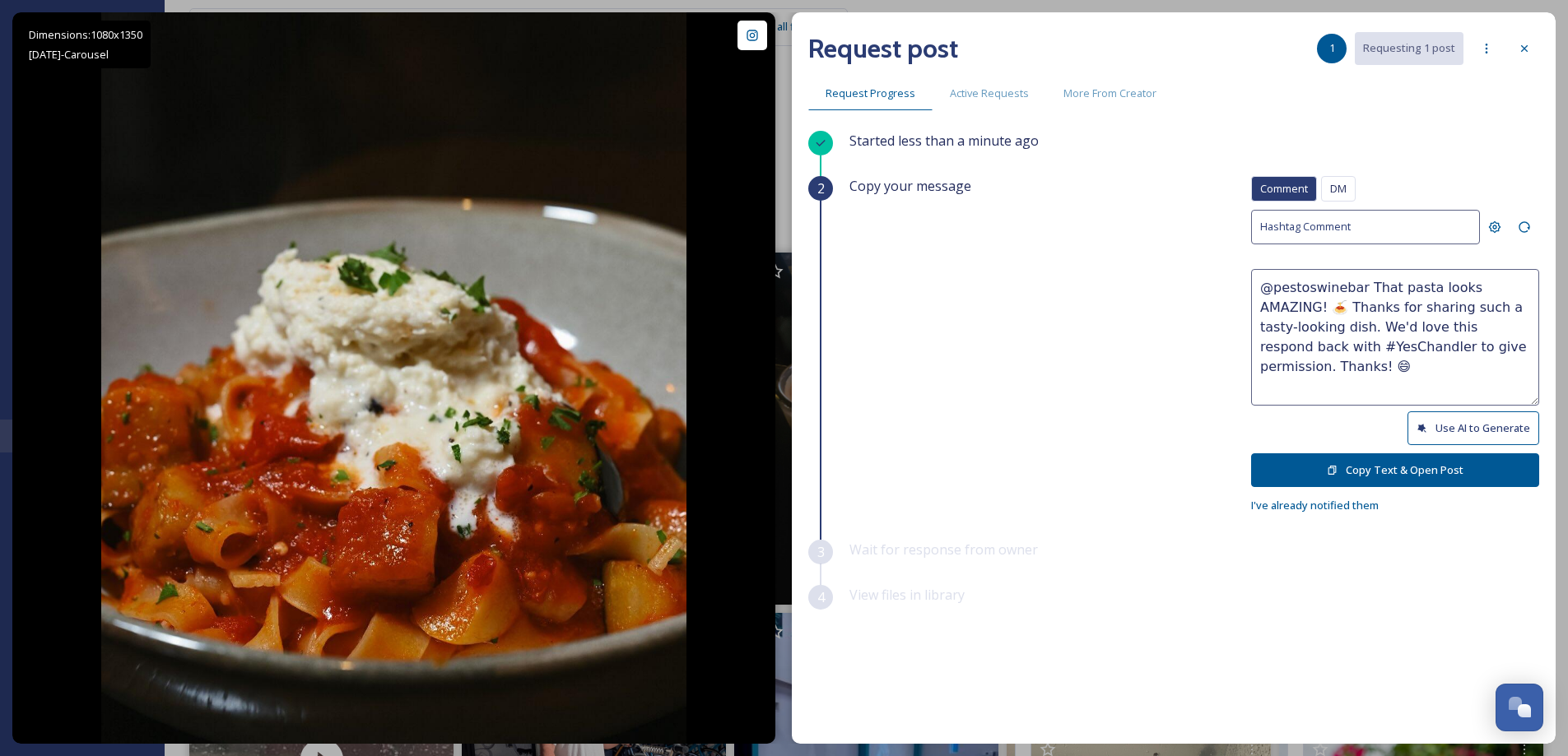
click at [1518, 348] on textarea "@pestoswinebar That pasta looks AMAZING! 🍝 Thanks for sharing such a tasty-look…" at bounding box center [1395, 337] width 288 height 137
click at [1439, 367] on textarea "@pestoswinebar That pasta looks AMAZING! 🍝 Thanks for sharing such a tasty-look…" at bounding box center [1395, 337] width 288 height 137
drag, startPoint x: 1386, startPoint y: 367, endPoint x: 1371, endPoint y: 368, distance: 15.0
click at [1371, 368] on textarea "@pestoswinebar That pasta looks AMAZING! 🍝 Thanks for sharing such a tasty-look…" at bounding box center [1395, 337] width 288 height 137
click at [1436, 365] on textarea "@pestoswinebar That pasta looks AMAZING! 🍝 Thanks for sharing such a tasty-look…" at bounding box center [1395, 337] width 288 height 137
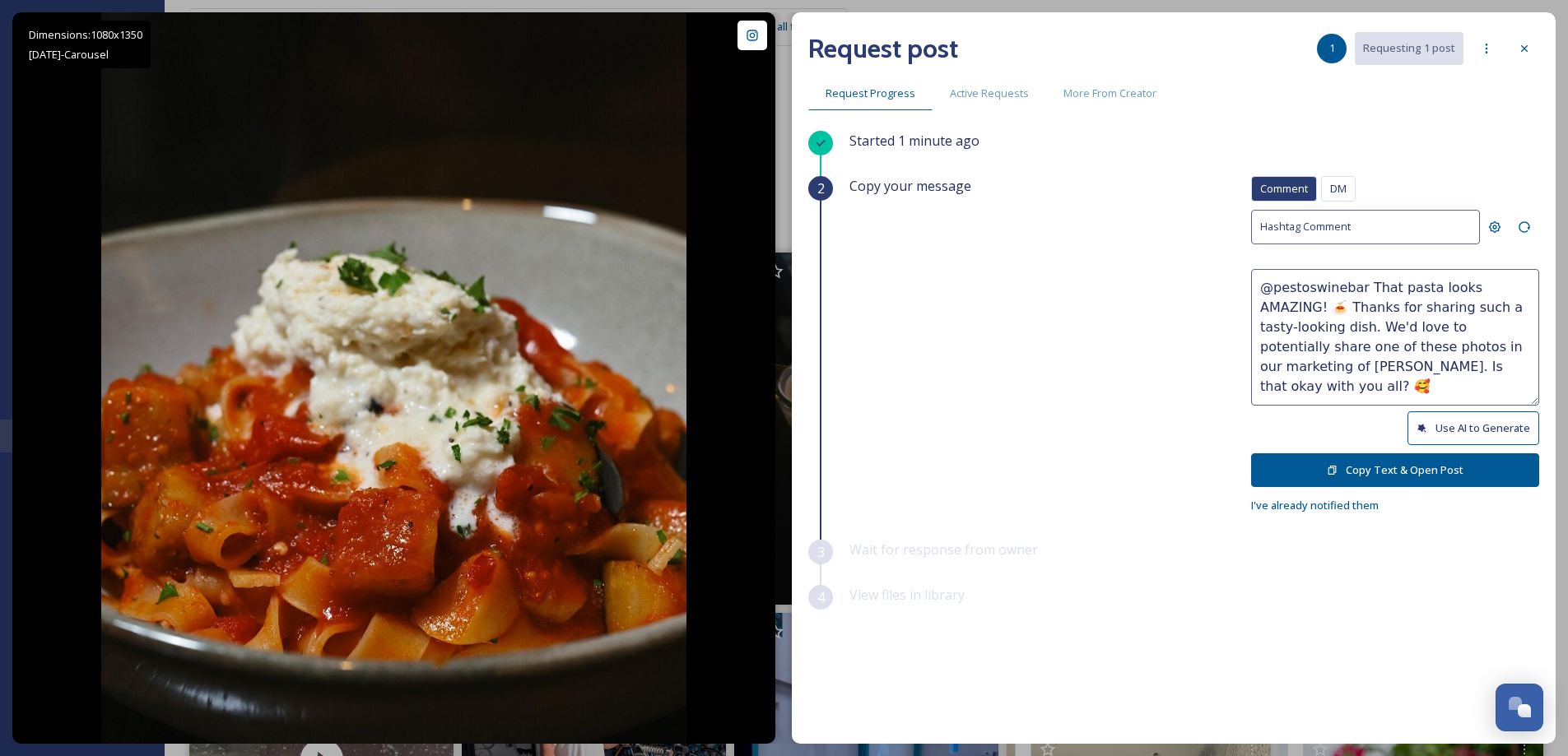
drag, startPoint x: 1386, startPoint y: 365, endPoint x: 1374, endPoint y: 367, distance: 12.2
click at [1370, 366] on textarea "@pestoswinebar That pasta looks AMAZING! 🍝 Thanks for sharing such a tasty-look…" at bounding box center [1395, 337] width 288 height 137
click at [1470, 375] on textarea "@pestoswinebar That pasta looks AMAZING! 🍝 Thanks for sharing such a tasty-look…" at bounding box center [1395, 337] width 288 height 137
type textarea "@pestoswinebar That pasta looks AMAZING! 🍝 Thanks for sharing such a tasty-look…"
click at [1465, 470] on button "Copy Text & Open Post" at bounding box center [1395, 470] width 288 height 34
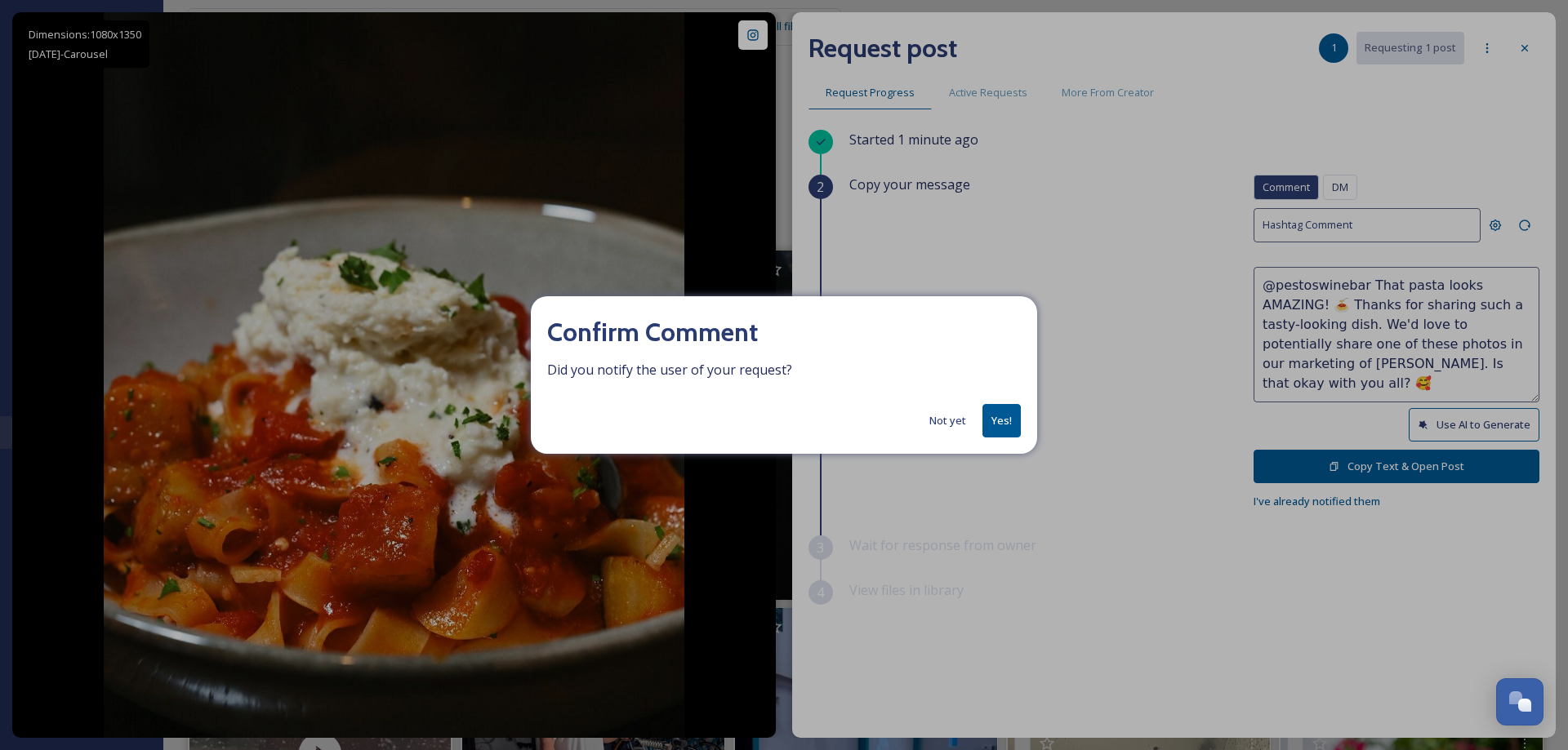
click at [1011, 429] on button "Yes!" at bounding box center [1001, 421] width 39 height 34
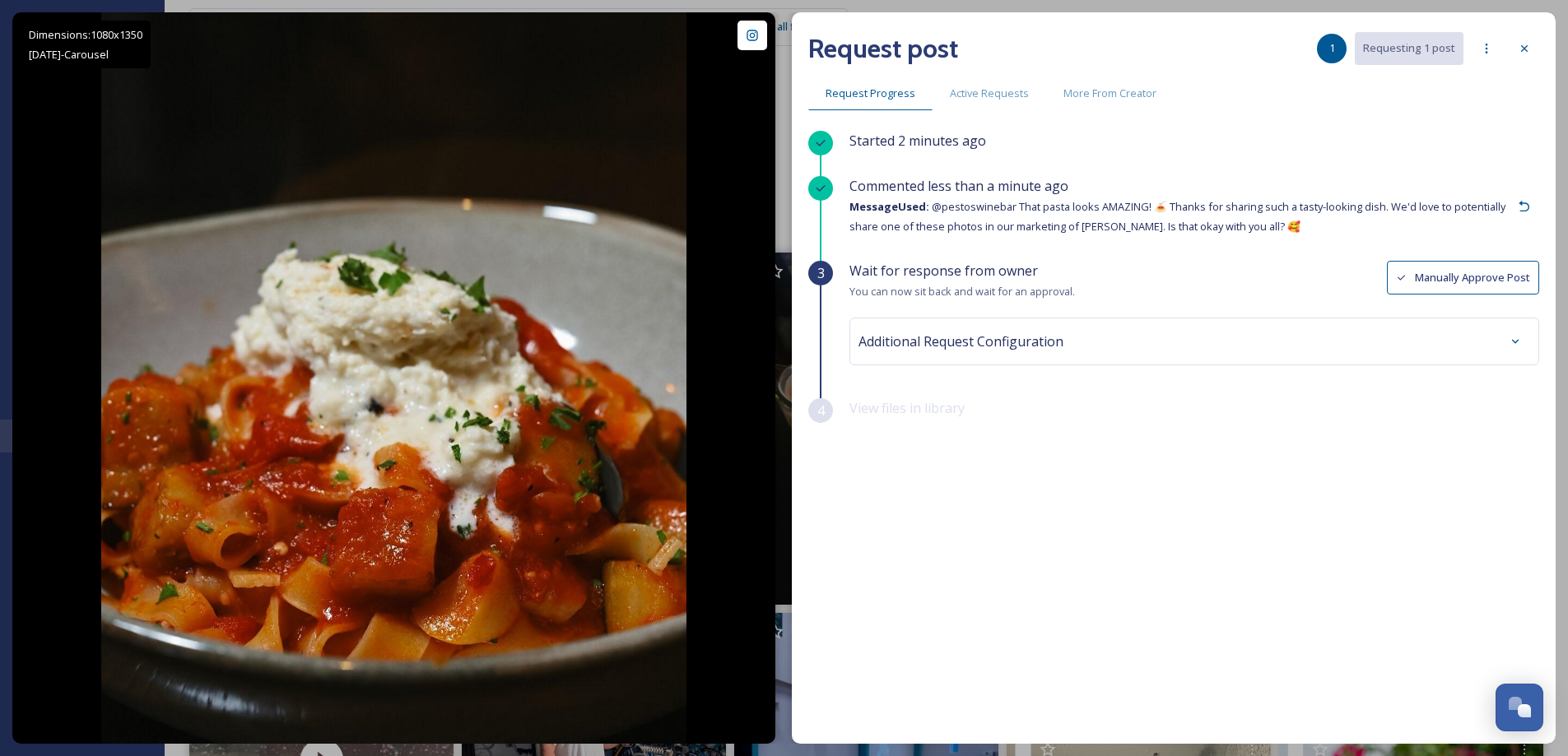
click at [1519, 54] on icon at bounding box center [1524, 48] width 13 height 13
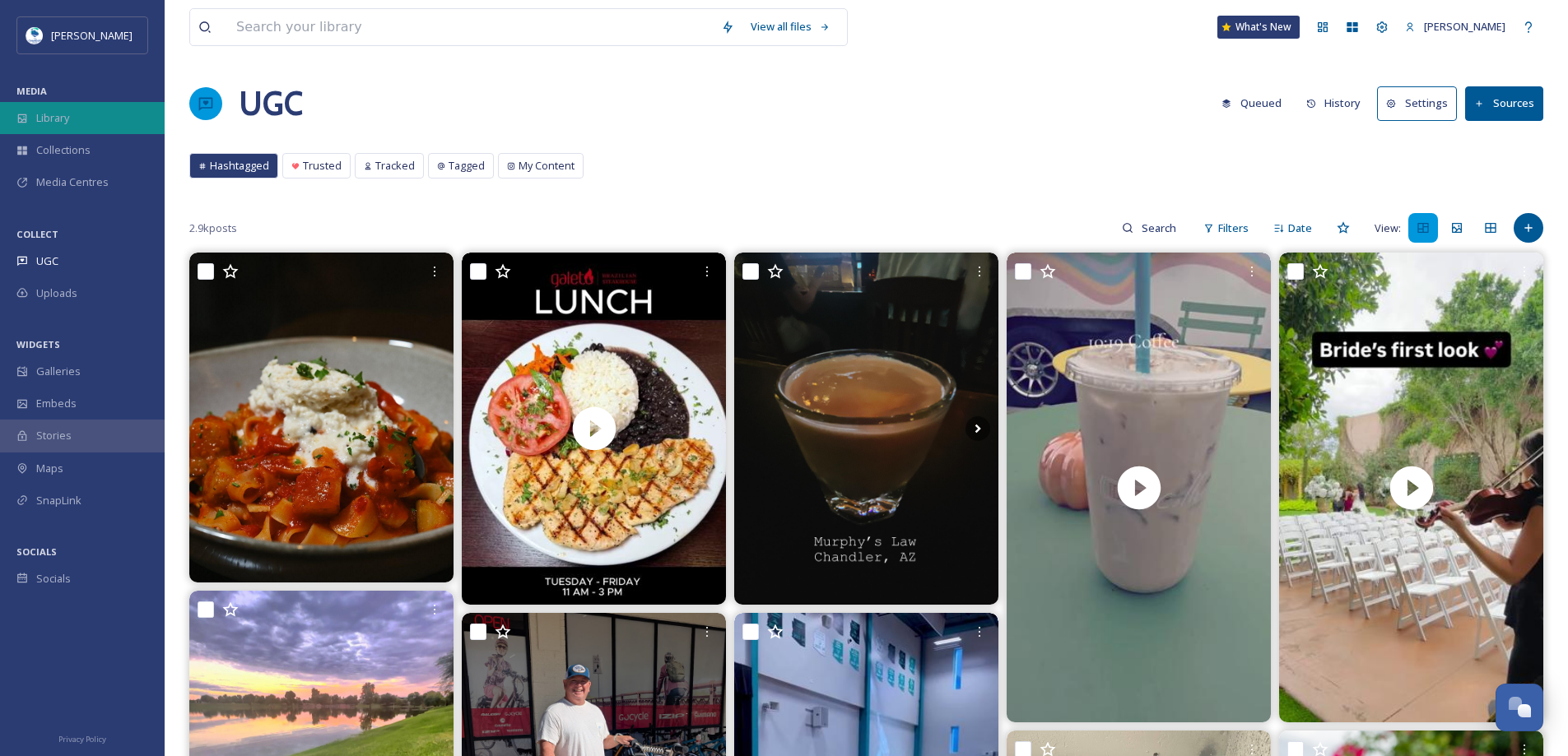
click at [94, 118] on div "Library" at bounding box center [82, 118] width 165 height 32
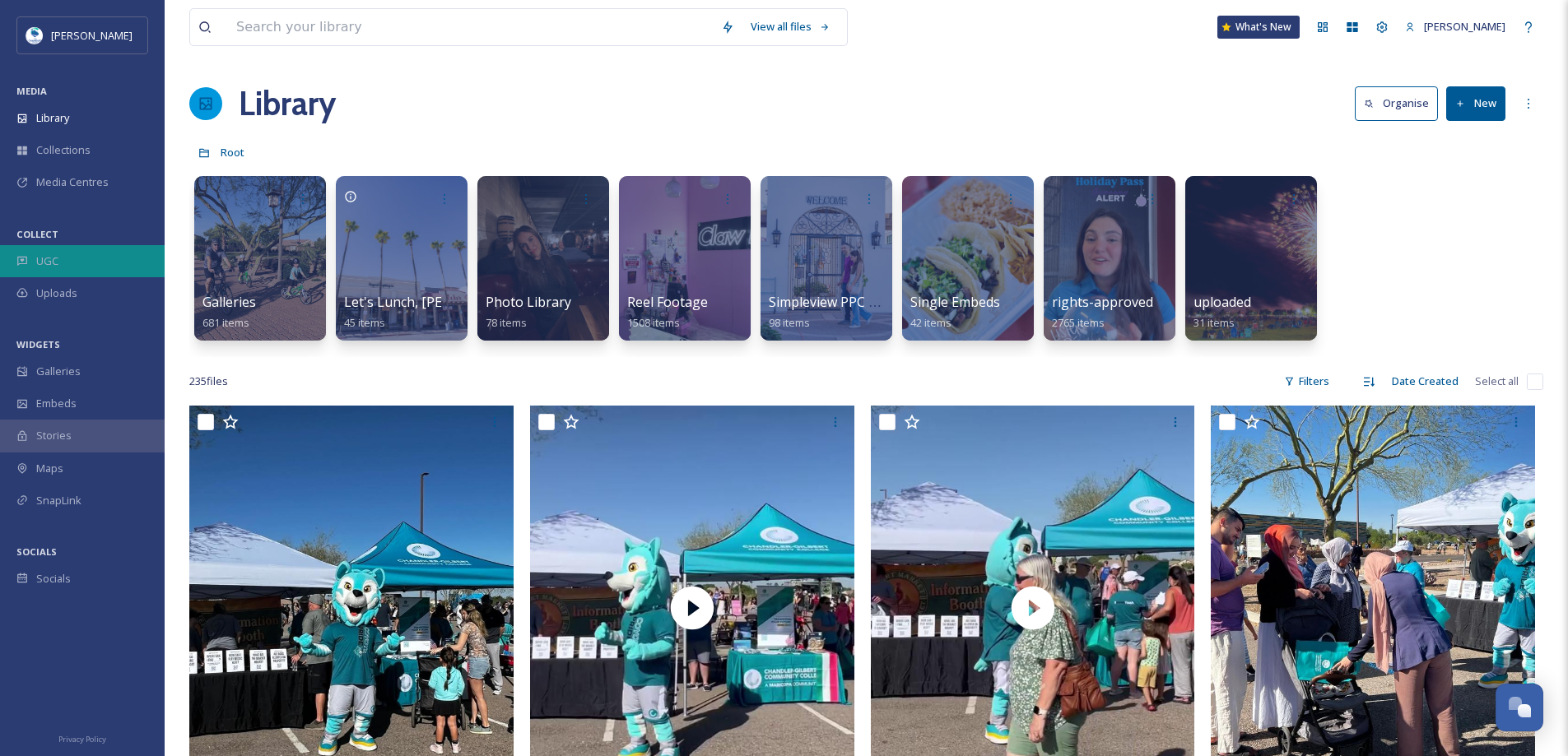
click at [73, 256] on div "UGC" at bounding box center [82, 261] width 165 height 32
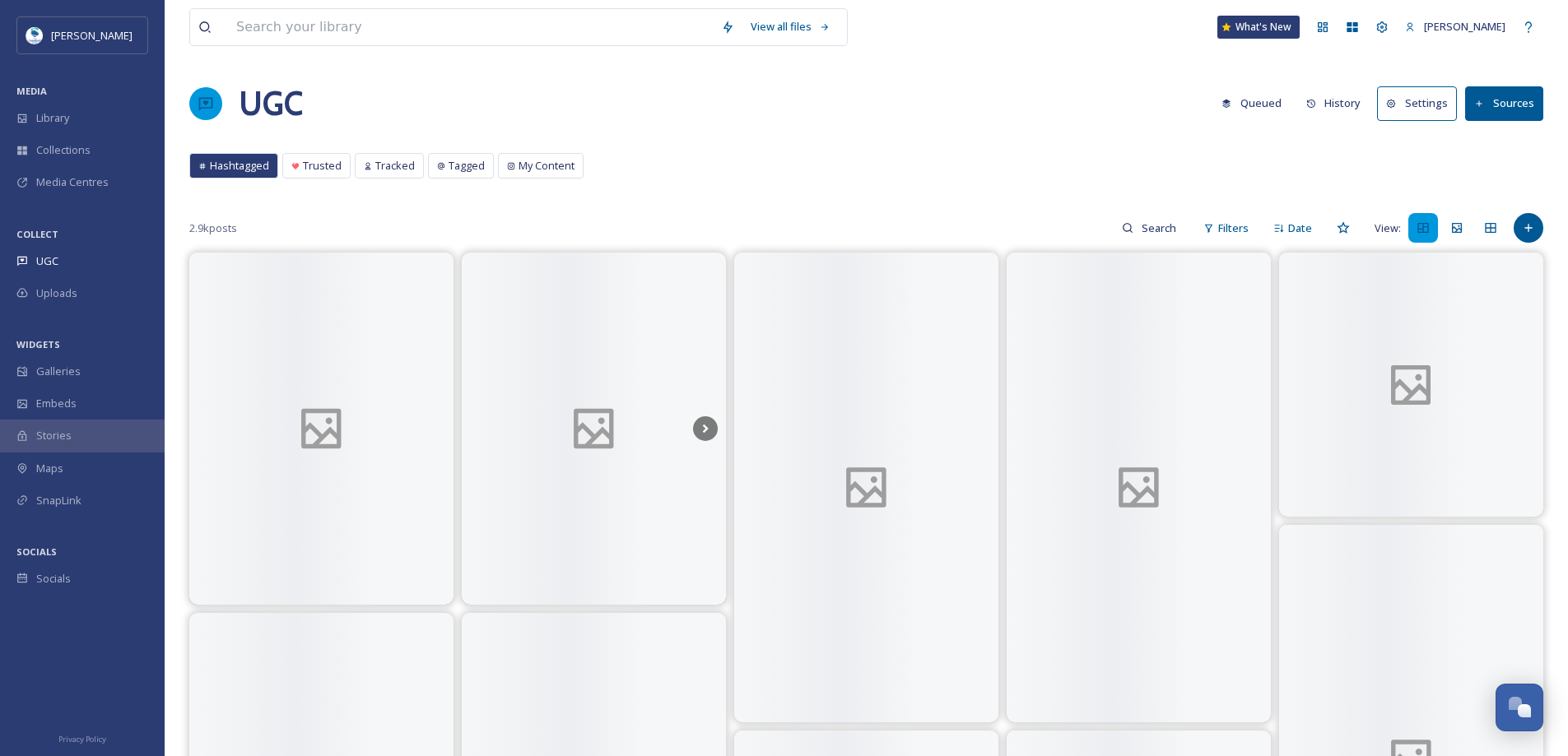
click at [1345, 104] on button "History" at bounding box center [1334, 103] width 72 height 32
